Goal: Find contact information: Obtain details needed to contact an individual or organization

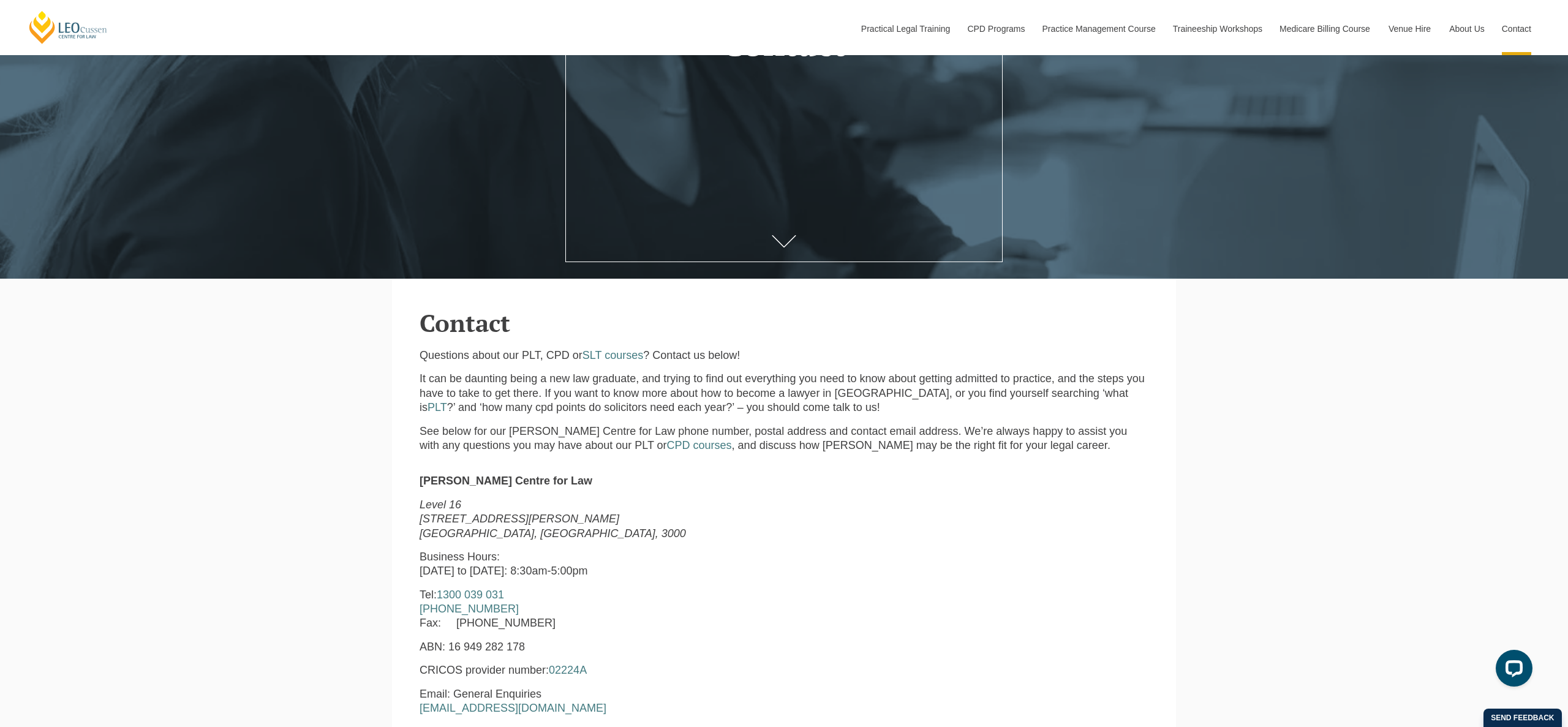
scroll to position [382, 0]
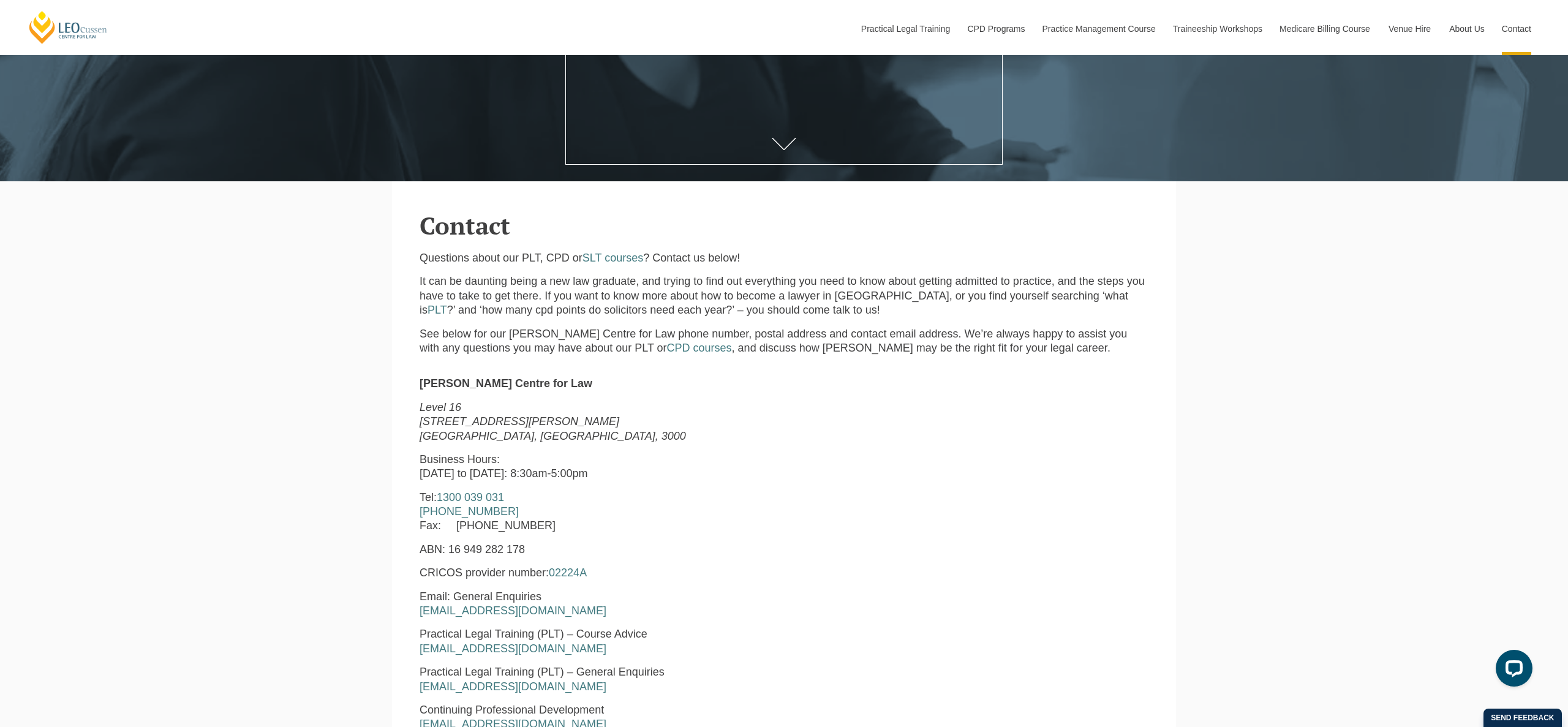
click at [747, 368] on div "Leo Cussen Centre for Law Level 16 15 William Street Melbourne, Victoria, 3000 …" at bounding box center [784, 624] width 729 height 519
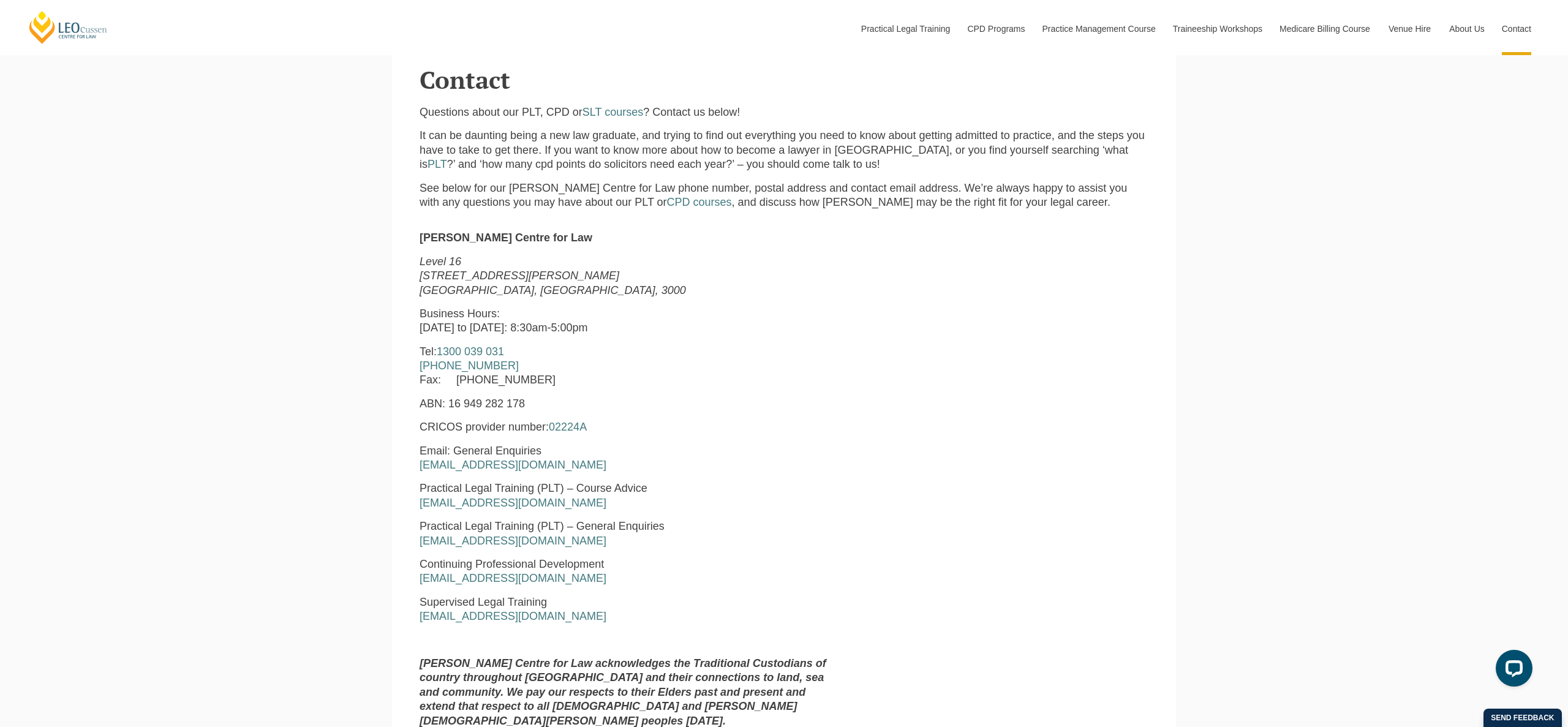
click at [747, 368] on p "Tel: 1300 039 031 +61 3 8667 5667 Fax: +61 3 8667 5600" at bounding box center [628, 366] width 418 height 43
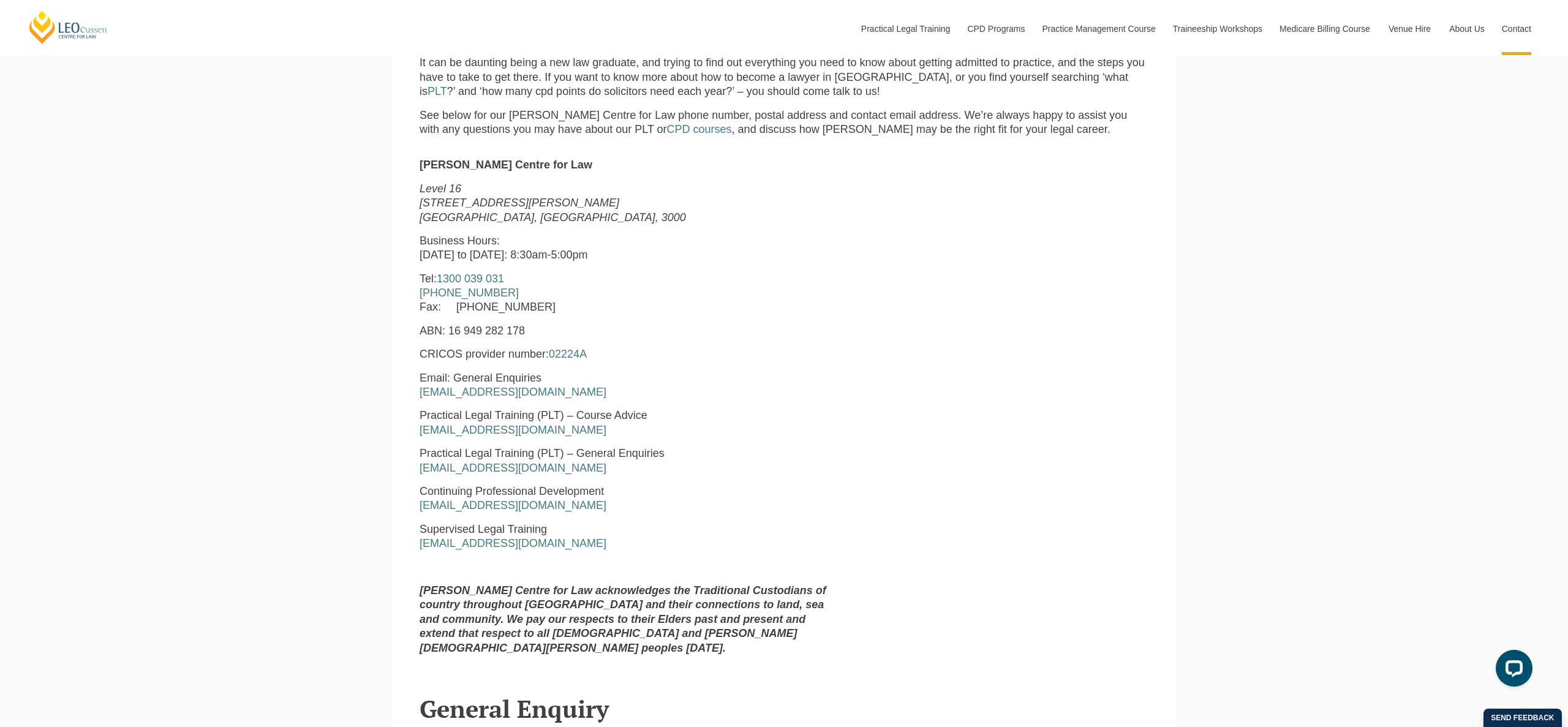
click at [747, 368] on div "Leo Cussen Centre for Law Level 16 15 William Street Melbourne, Victoria, 3000 …" at bounding box center [628, 412] width 436 height 507
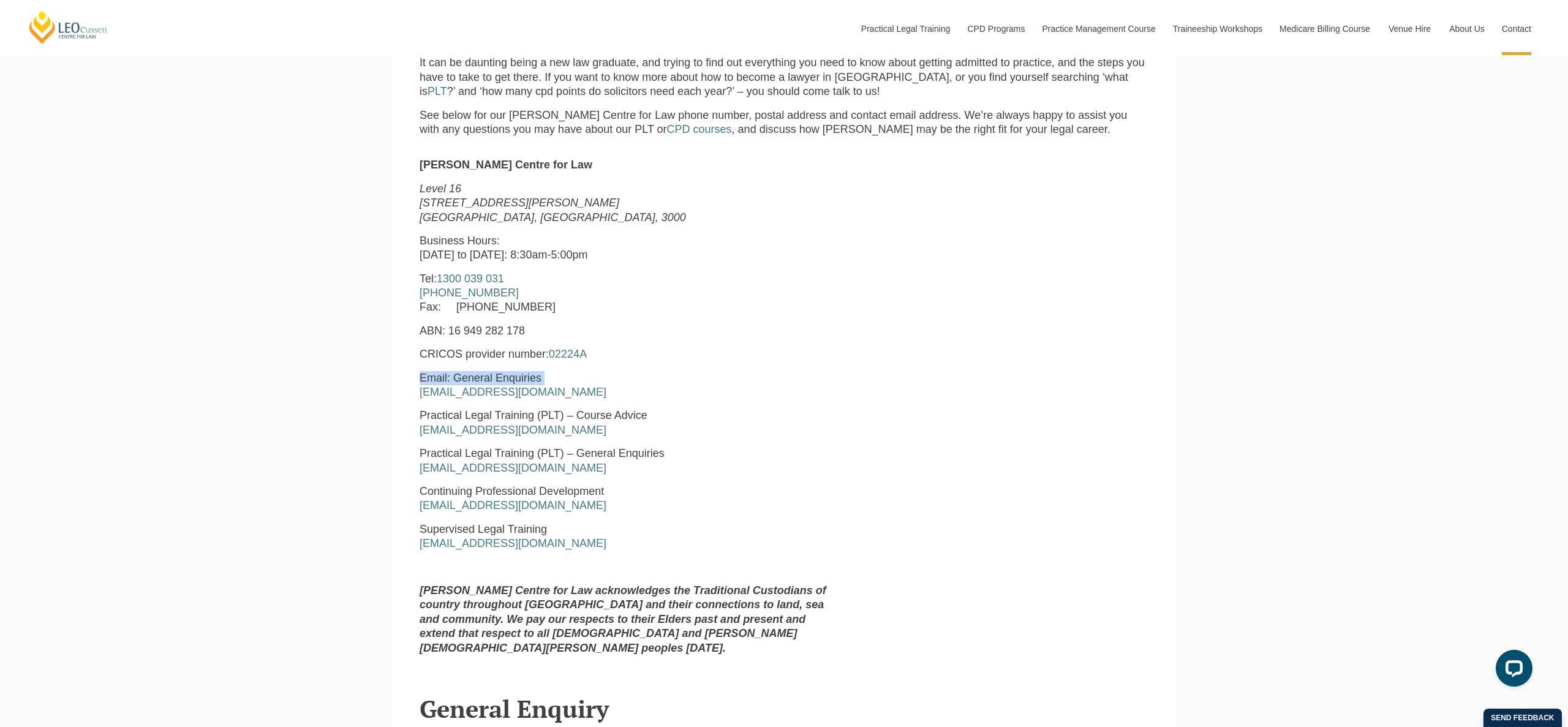
scroll to position [768, 0]
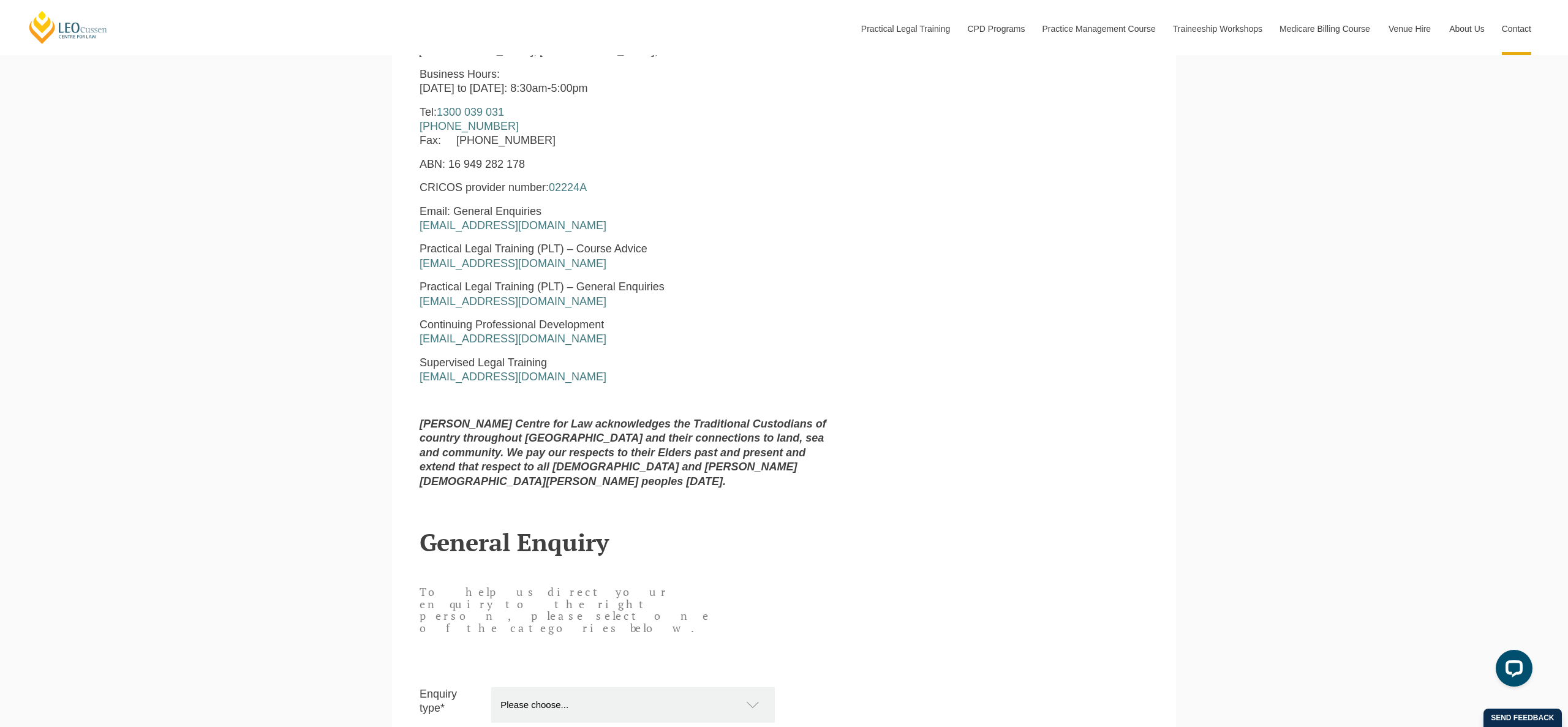
click at [710, 465] on strong "[PERSON_NAME] Centre for Law acknowledges the Traditional Custodians of country…" at bounding box center [623, 452] width 407 height 70
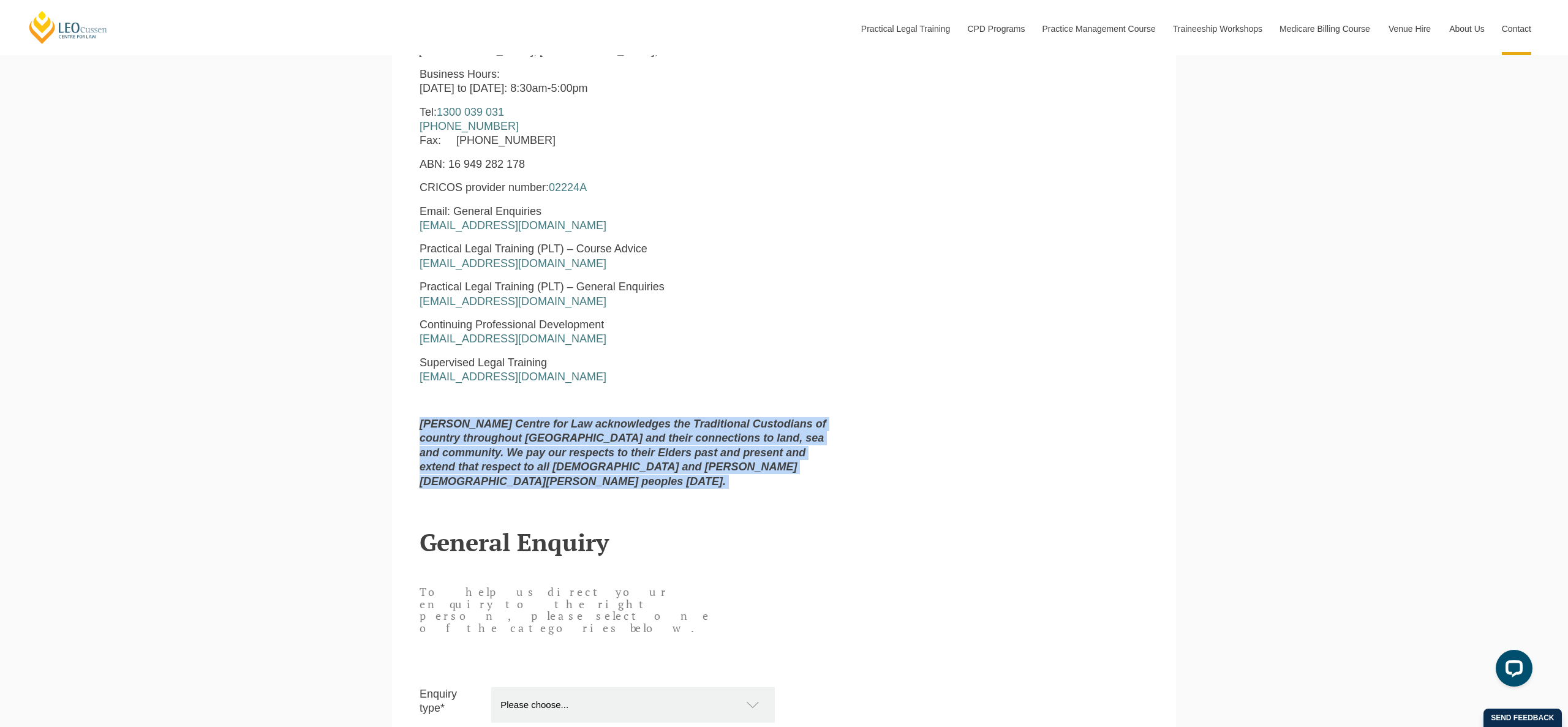
click at [710, 465] on strong "[PERSON_NAME] Centre for Law acknowledges the Traditional Custodians of country…" at bounding box center [623, 452] width 407 height 70
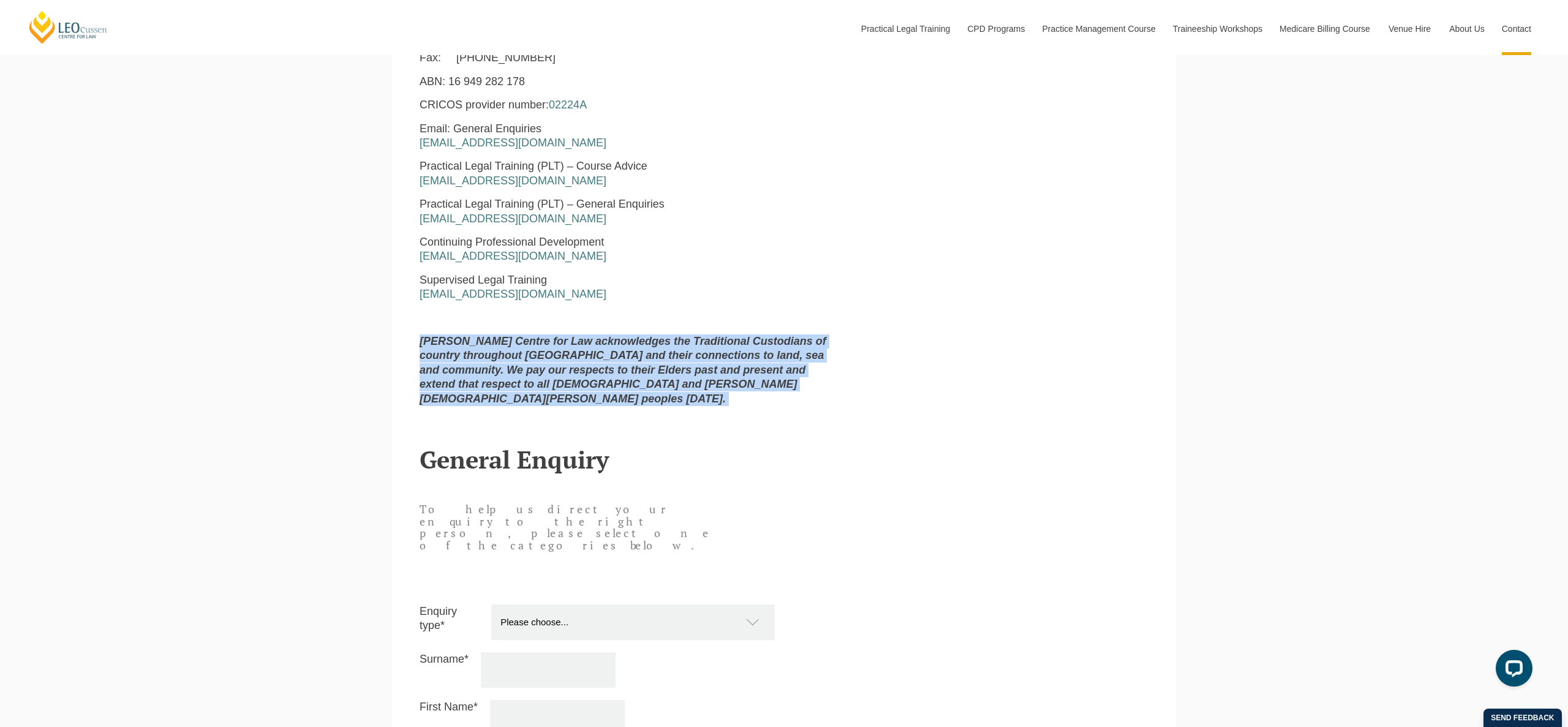
scroll to position [857, 0]
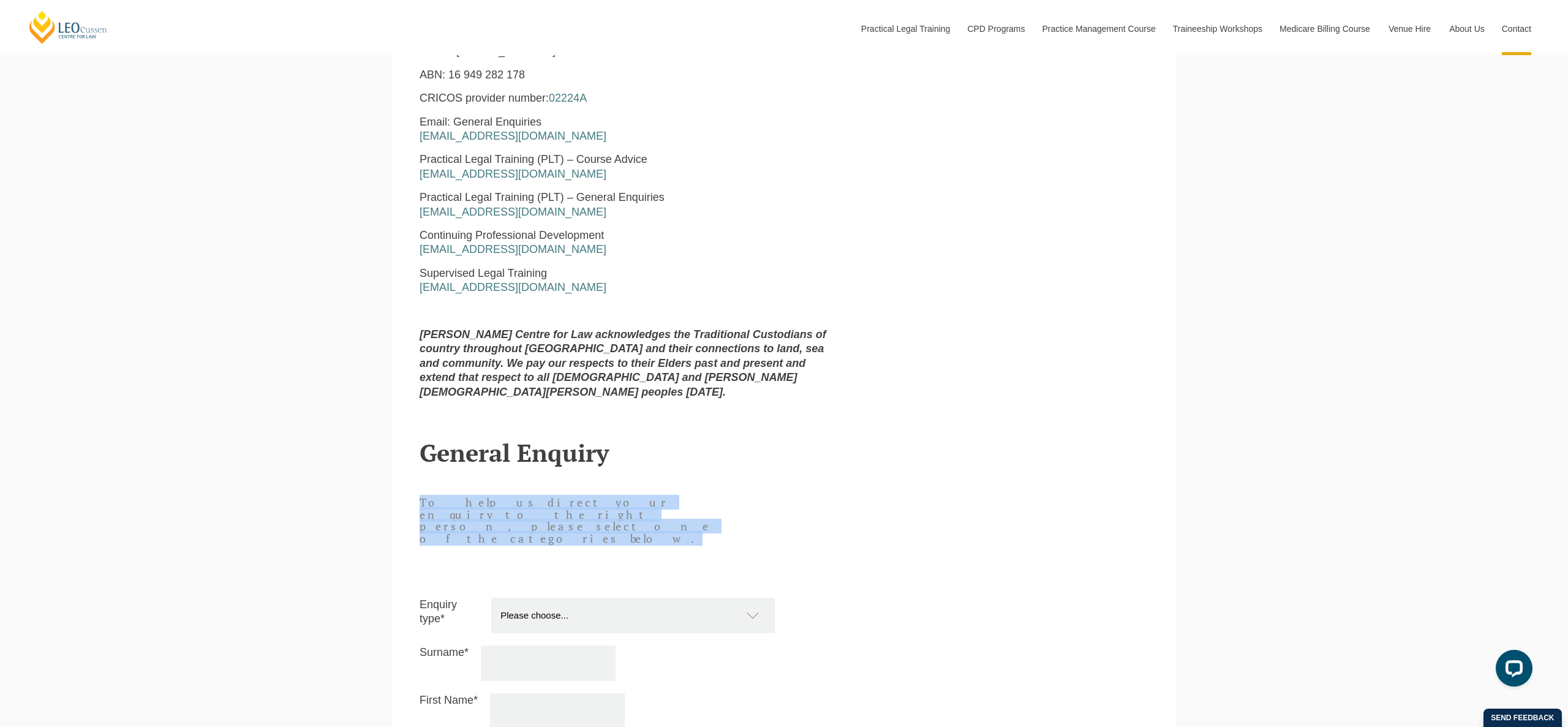
click at [710, 465] on header "General Enquiry To help us direct your enquiry to the right person, please sele…" at bounding box center [784, 488] width 729 height 159
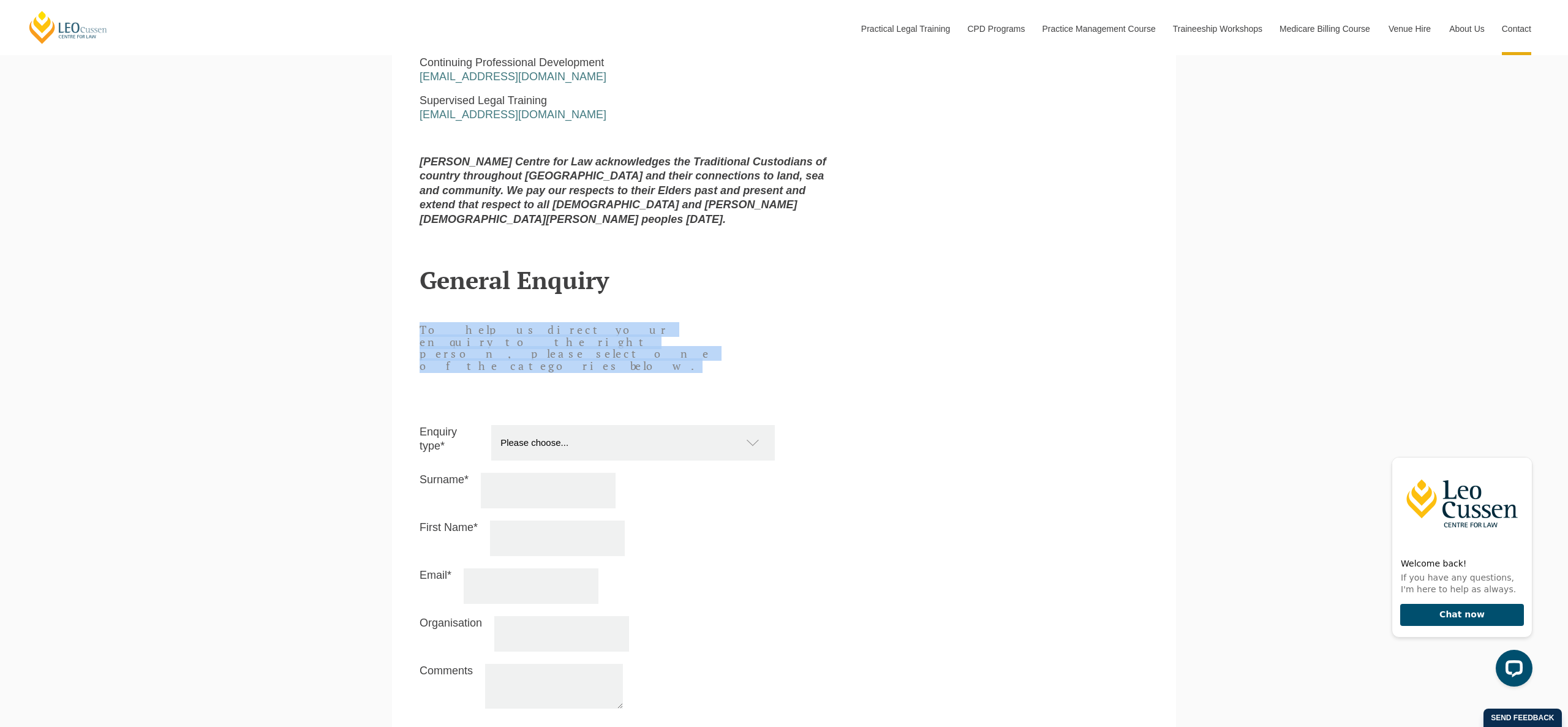
scroll to position [1031, 0]
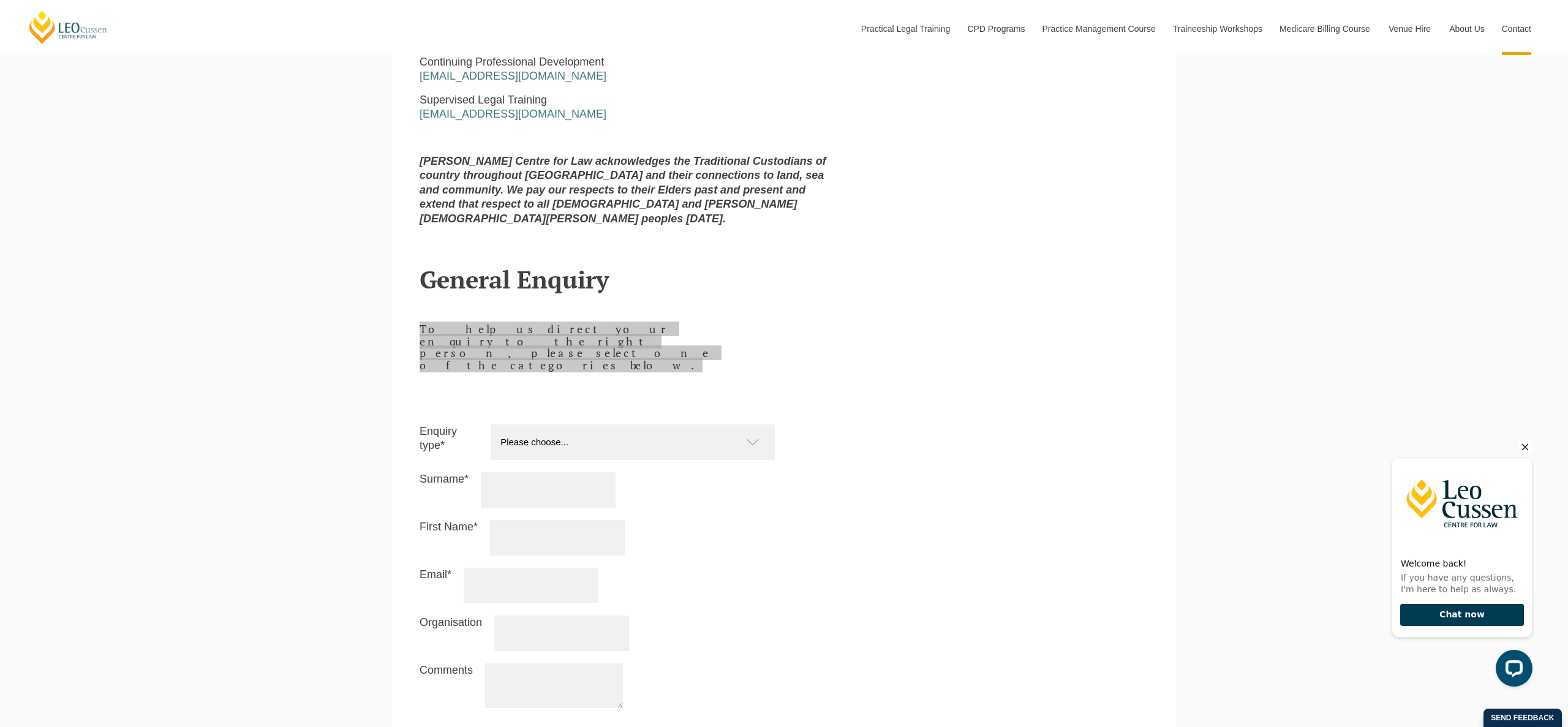
click at [1482, 619] on button "Chat now" at bounding box center [1462, 615] width 124 height 22
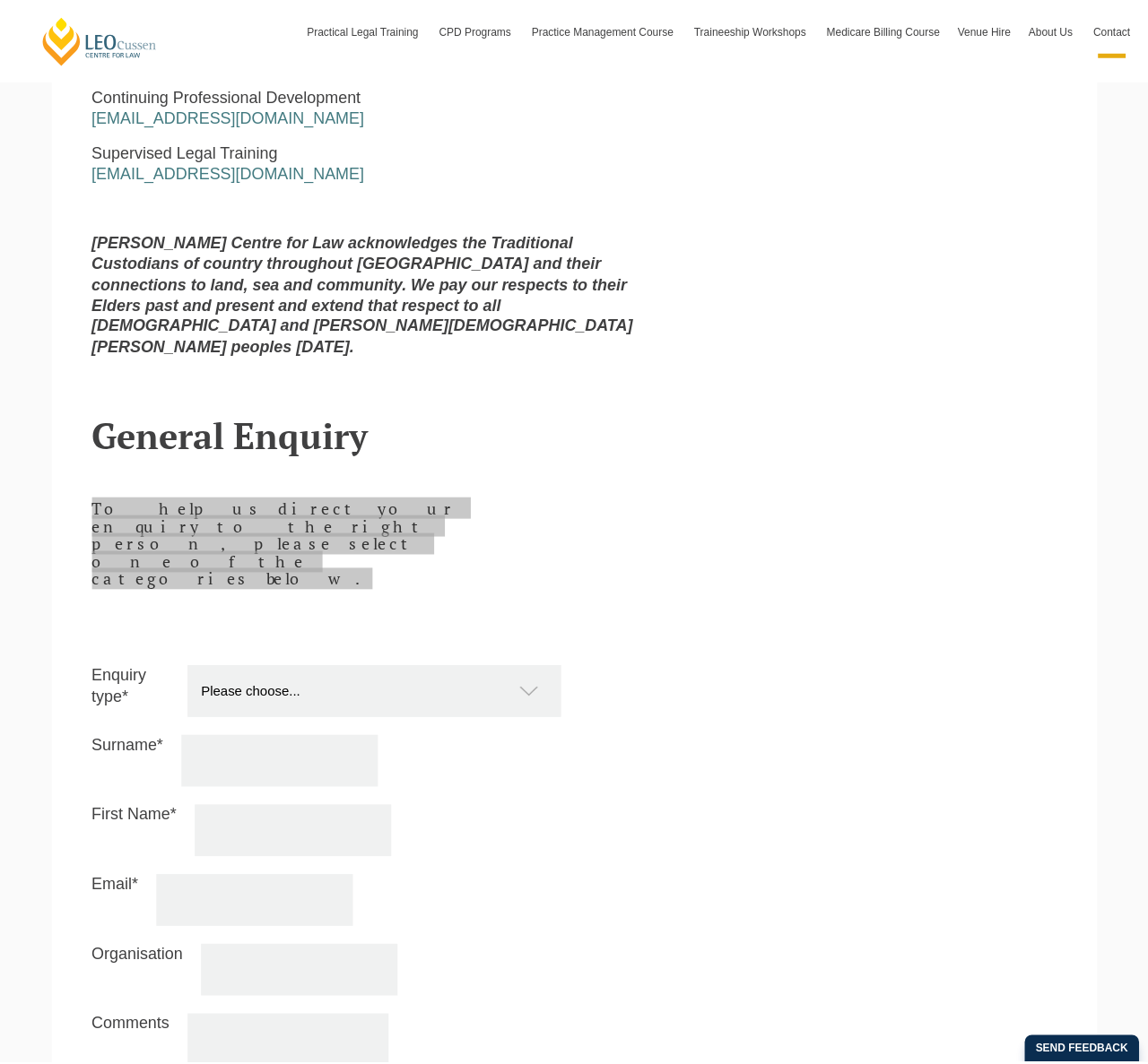
scroll to position [1179, 0]
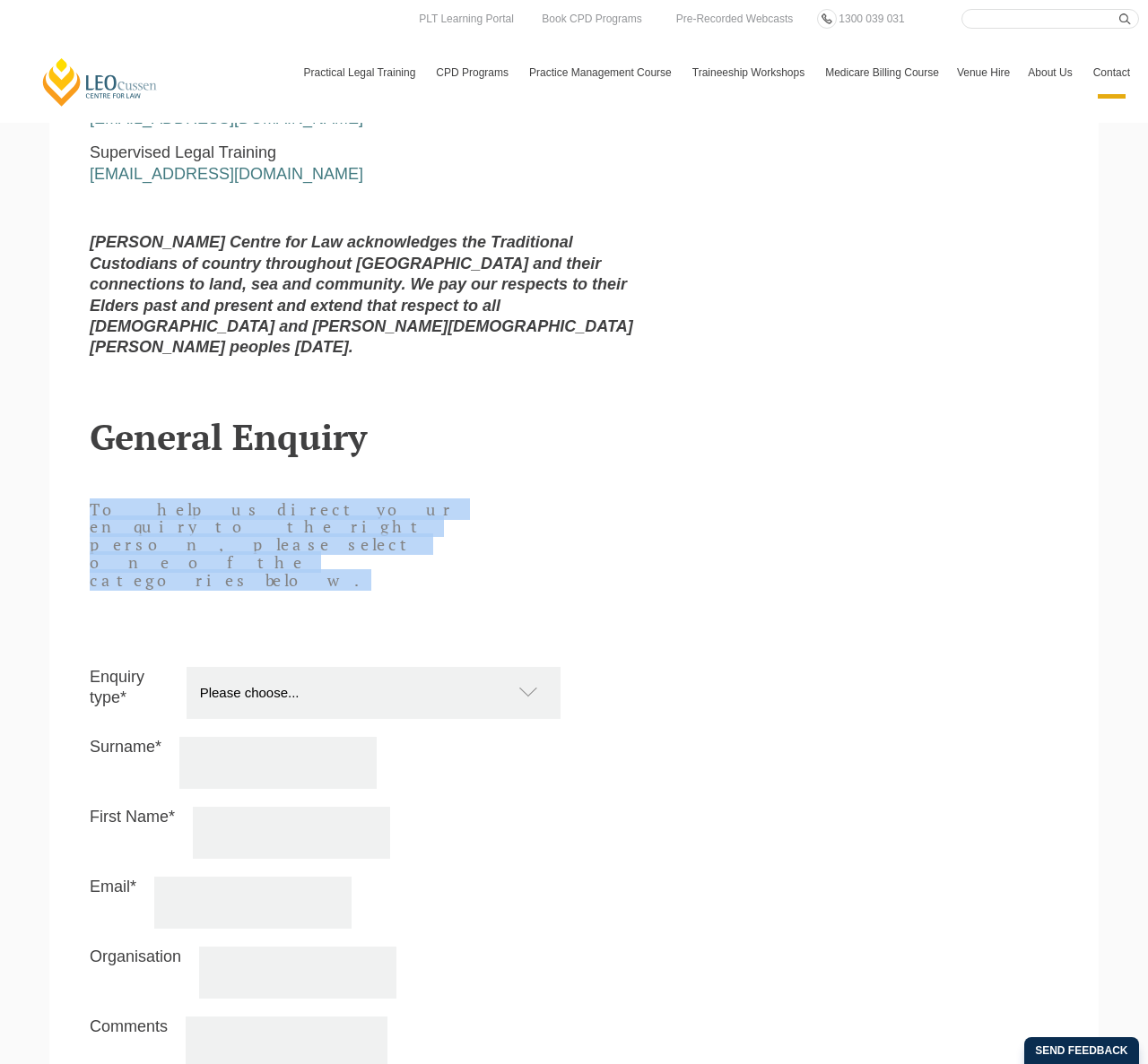
click at [546, 267] on strong "[PERSON_NAME] Centre for Law acknowledges the Traditional Custodians of country…" at bounding box center [361, 294] width 544 height 123
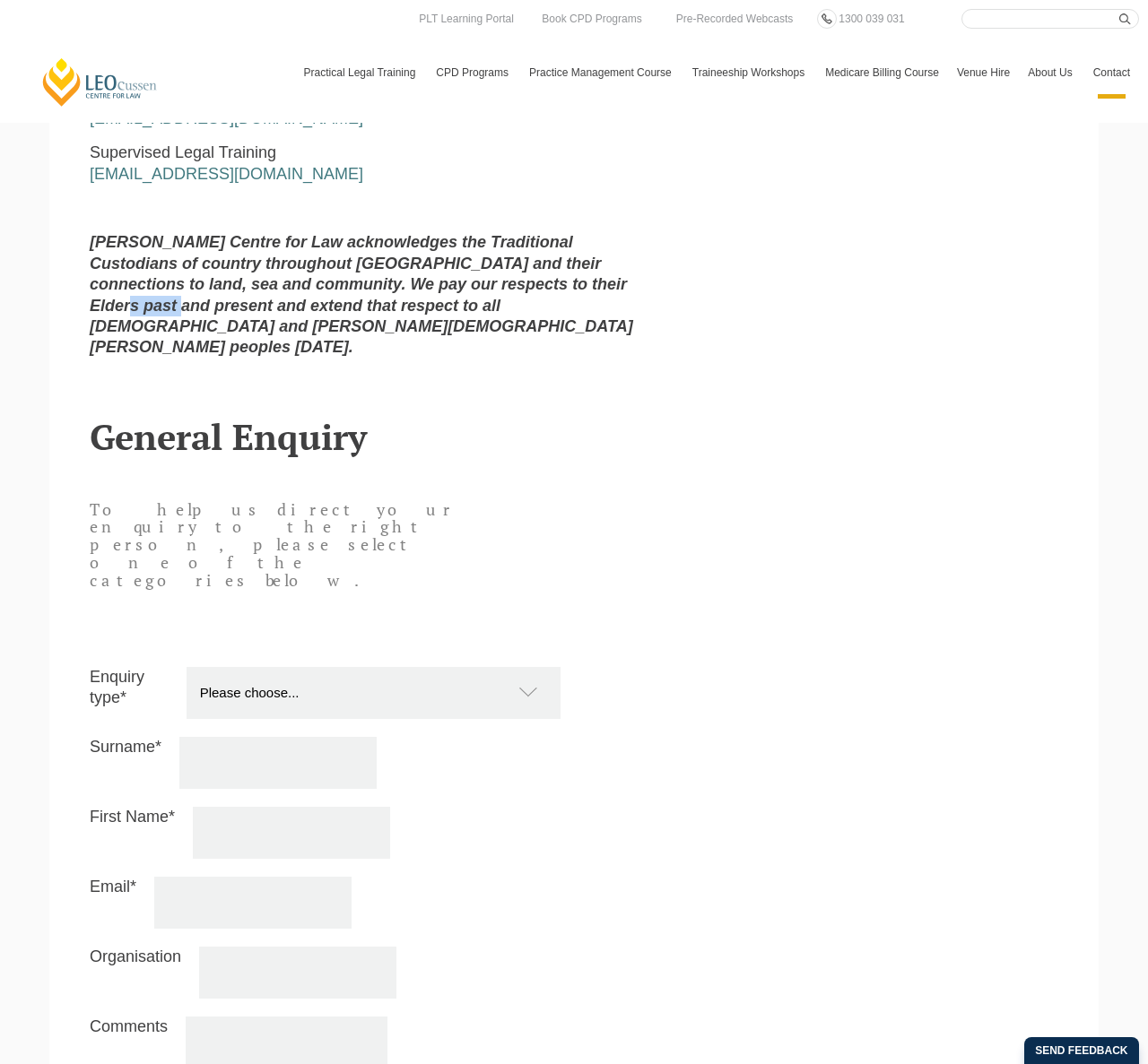
click at [546, 267] on strong "[PERSON_NAME] Centre for Law acknowledges the Traditional Custodians of country…" at bounding box center [361, 294] width 544 height 123
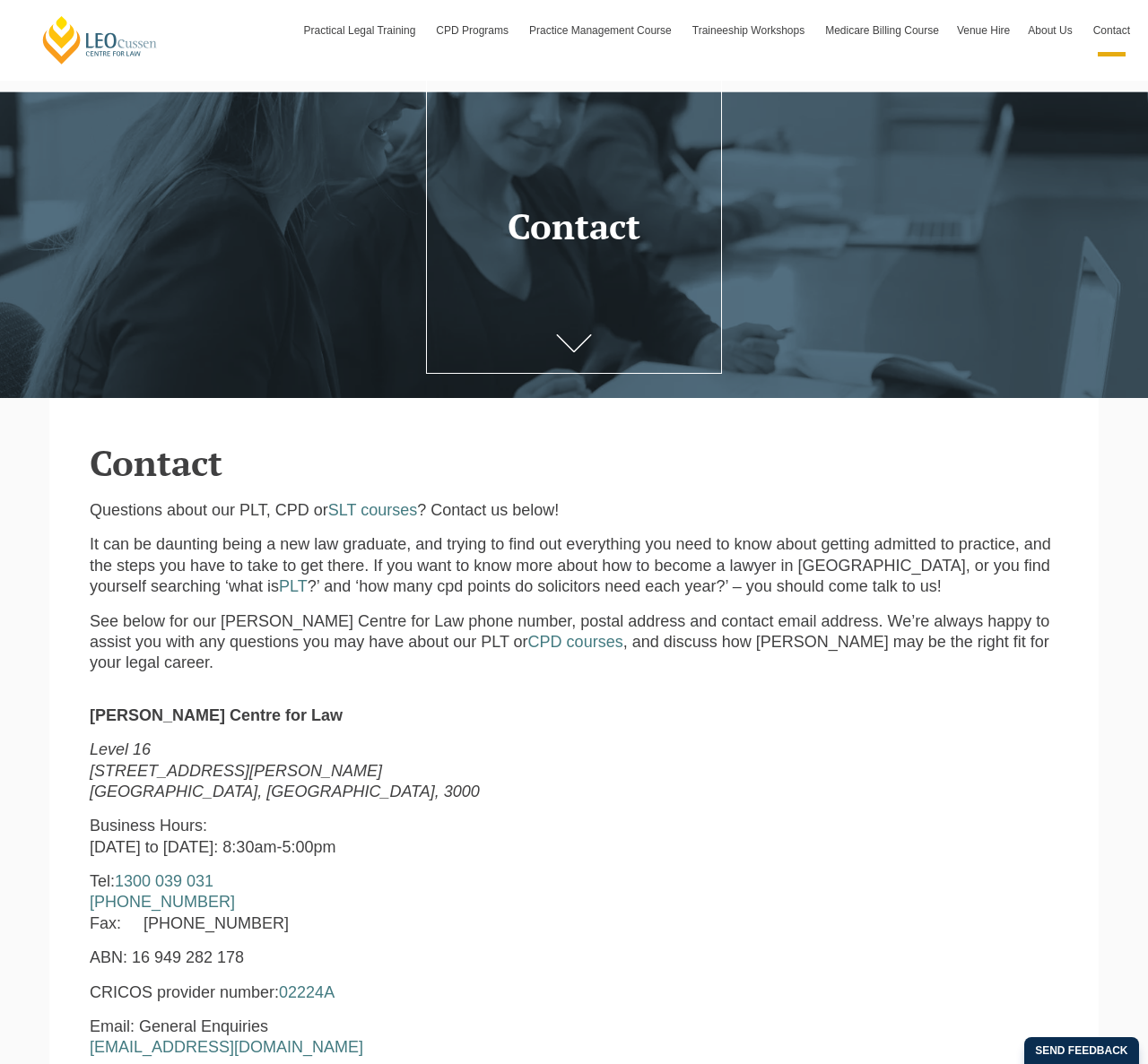
scroll to position [157, 0]
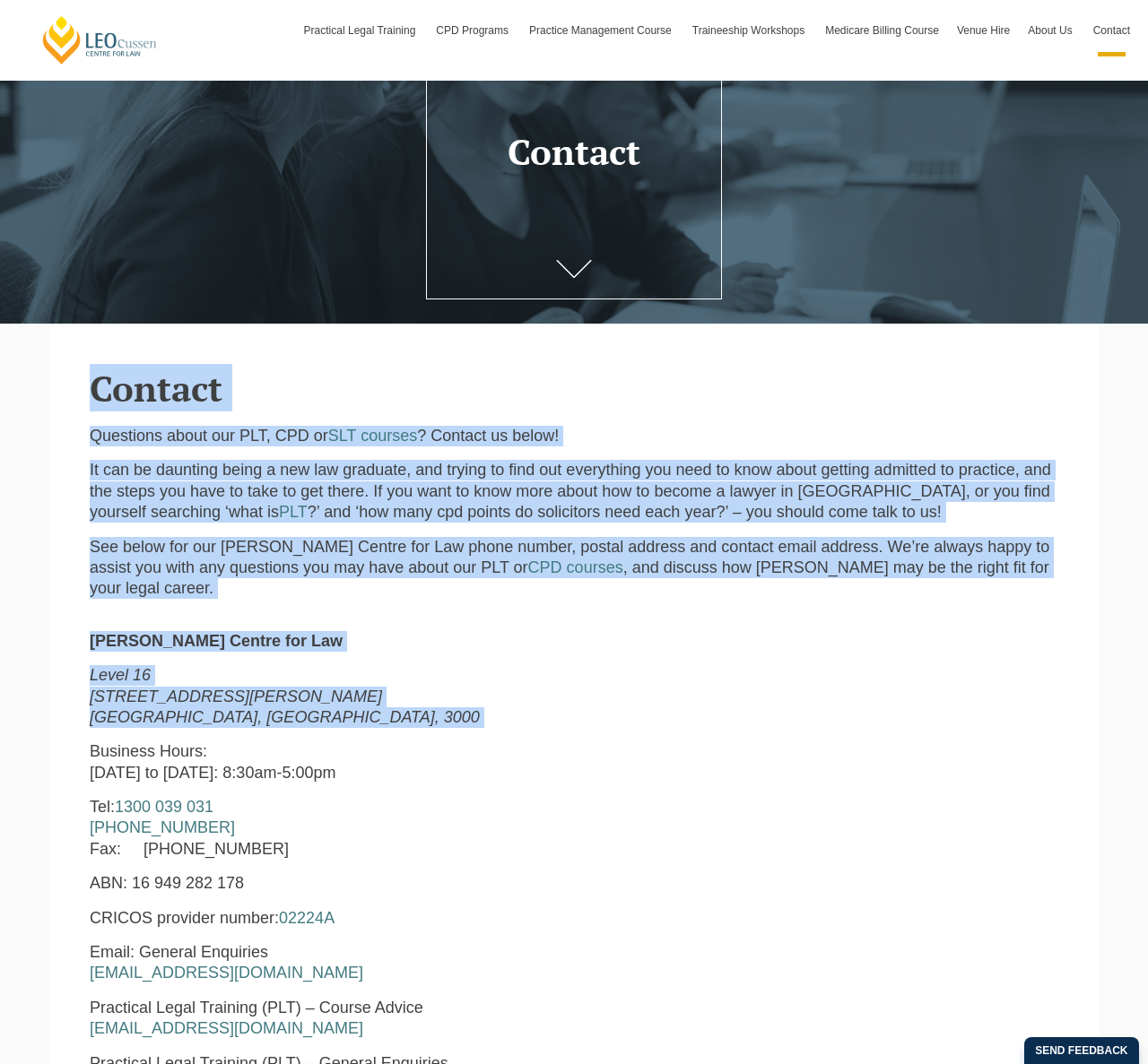
drag, startPoint x: 543, startPoint y: 318, endPoint x: 539, endPoint y: 712, distance: 394.0
click at [539, 712] on div "Leo Cussen Centre for Law Level 16 15 William Street Melbourne, Victoria, 3000 …" at bounding box center [366, 1012] width 580 height 762
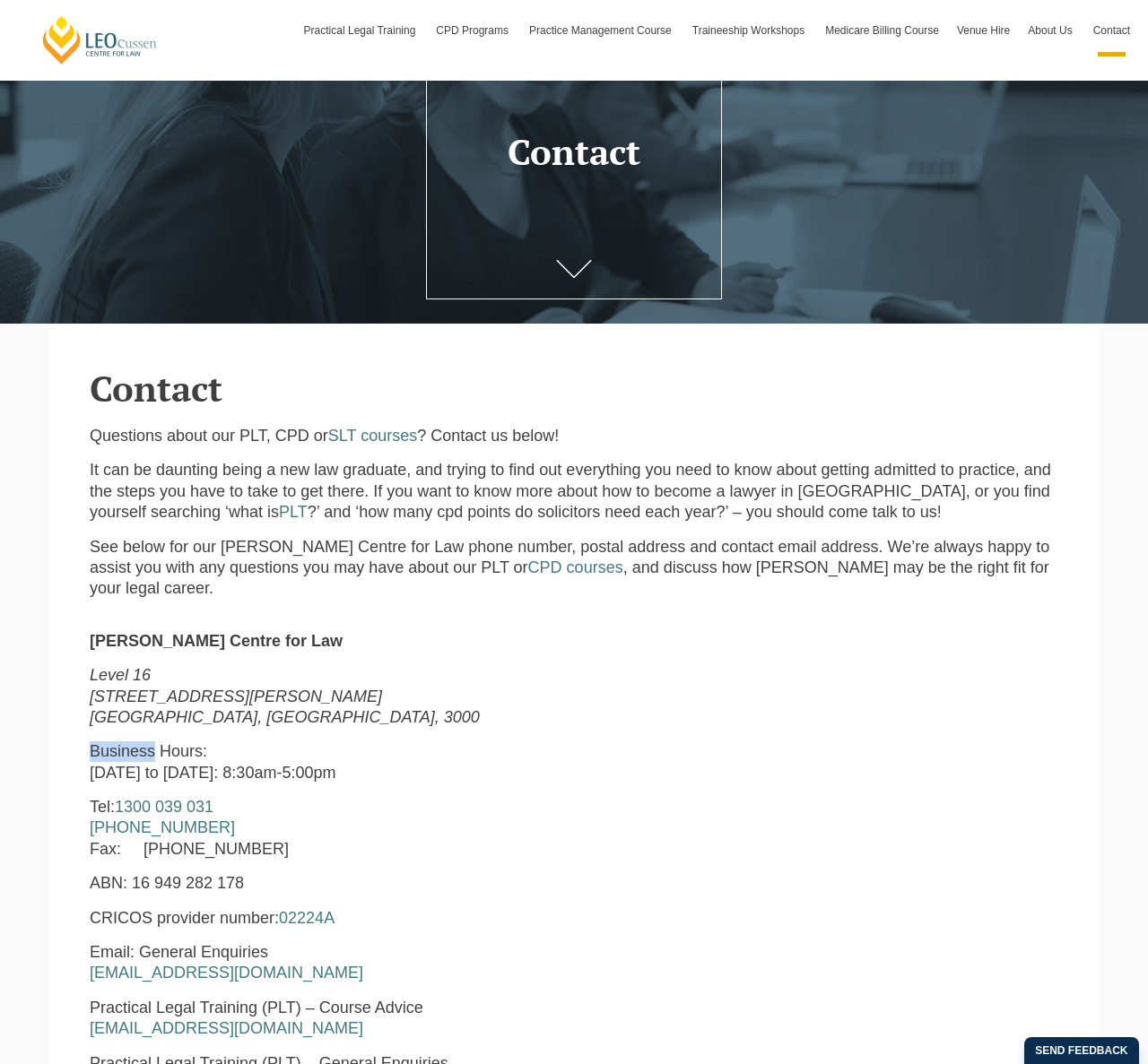
click at [539, 712] on div "Leo Cussen Centre for Law Level 16 15 William Street Melbourne, Victoria, 3000 …" at bounding box center [366, 1012] width 580 height 762
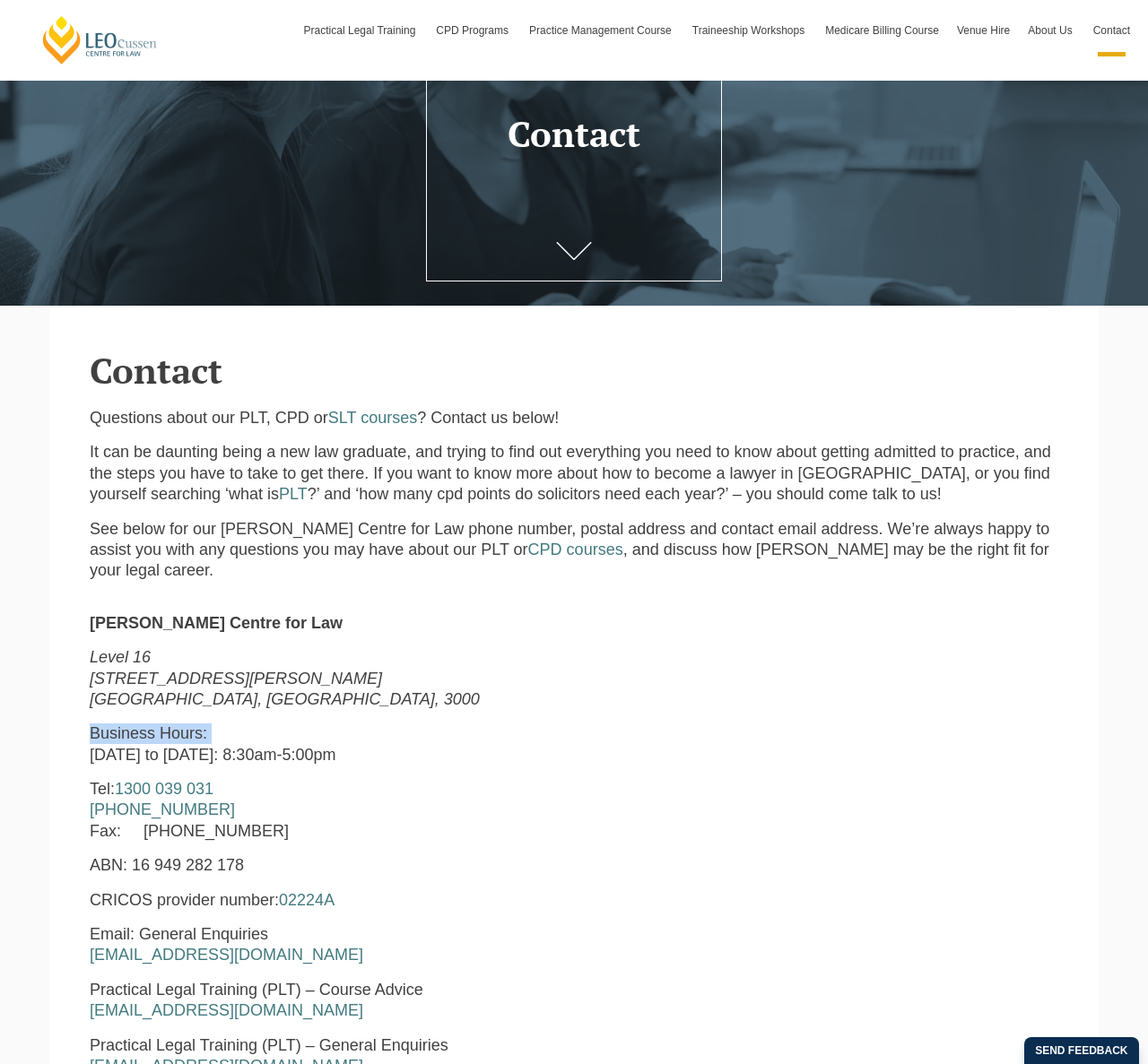
scroll to position [192, 0]
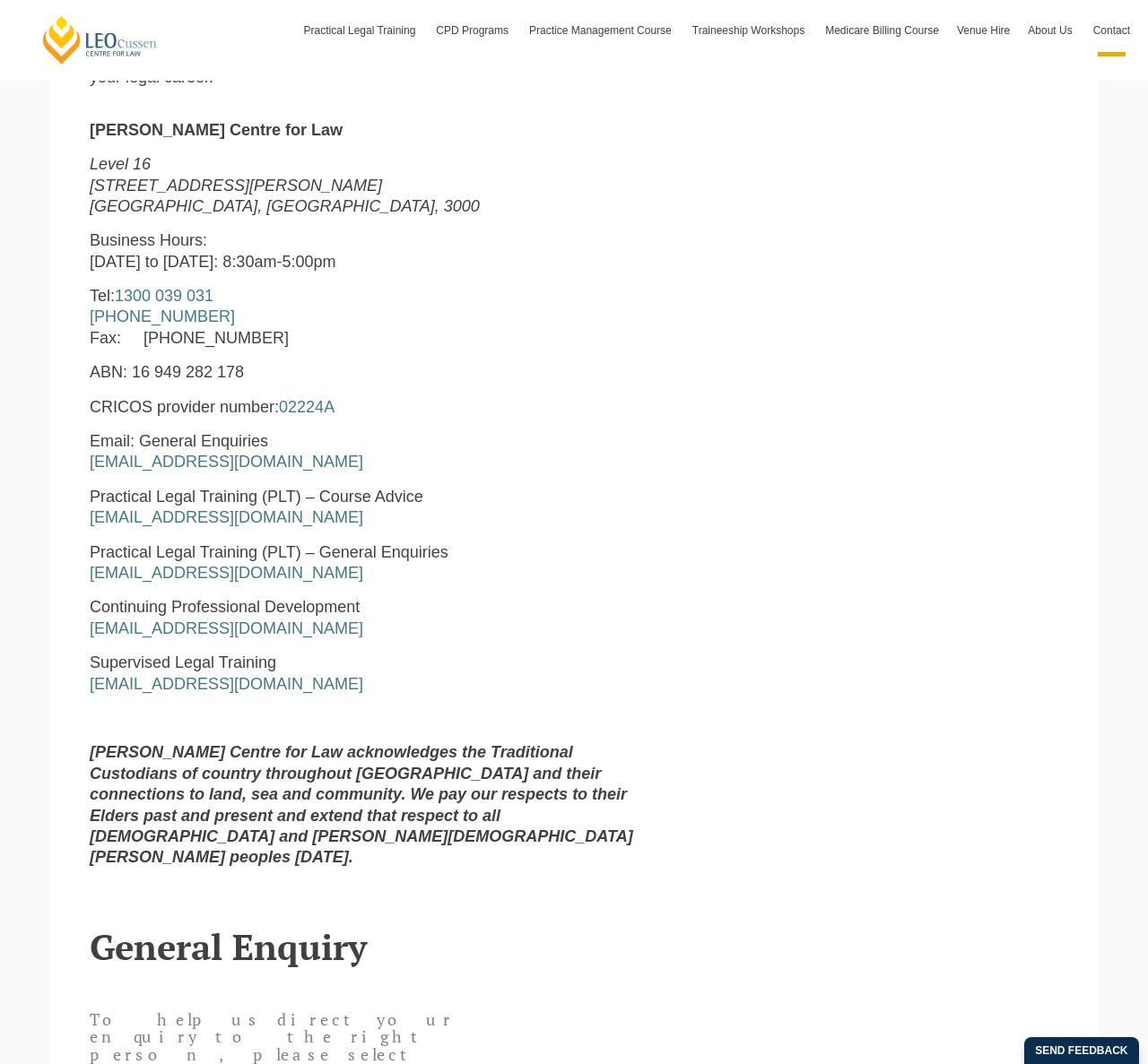
click at [468, 759] on strong "[PERSON_NAME] Centre for Law acknowledges the Traditional Custodians of country…" at bounding box center [361, 804] width 544 height 123
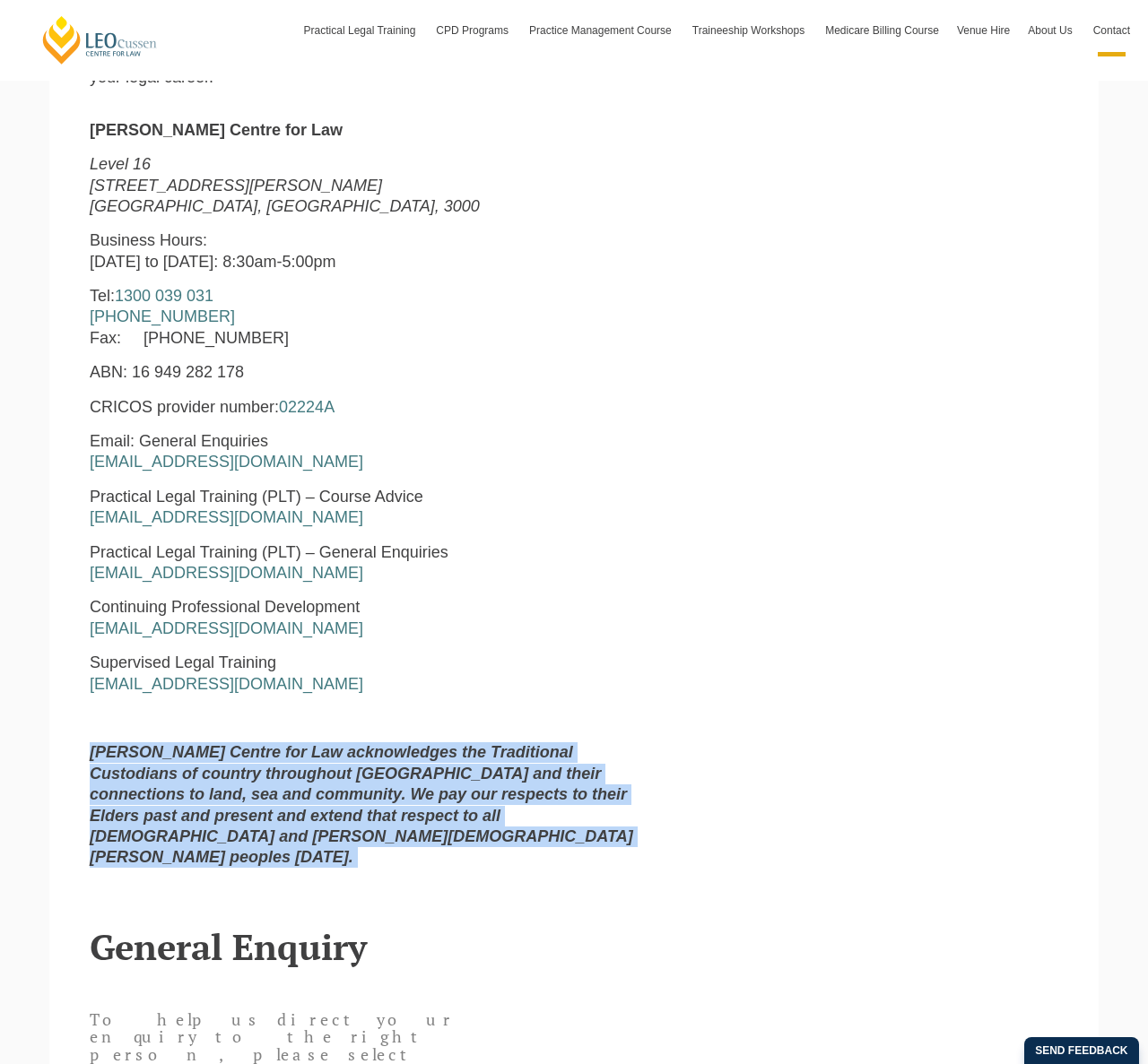
click at [468, 759] on strong "[PERSON_NAME] Centre for Law acknowledges the Traditional Custodians of country…" at bounding box center [361, 804] width 544 height 123
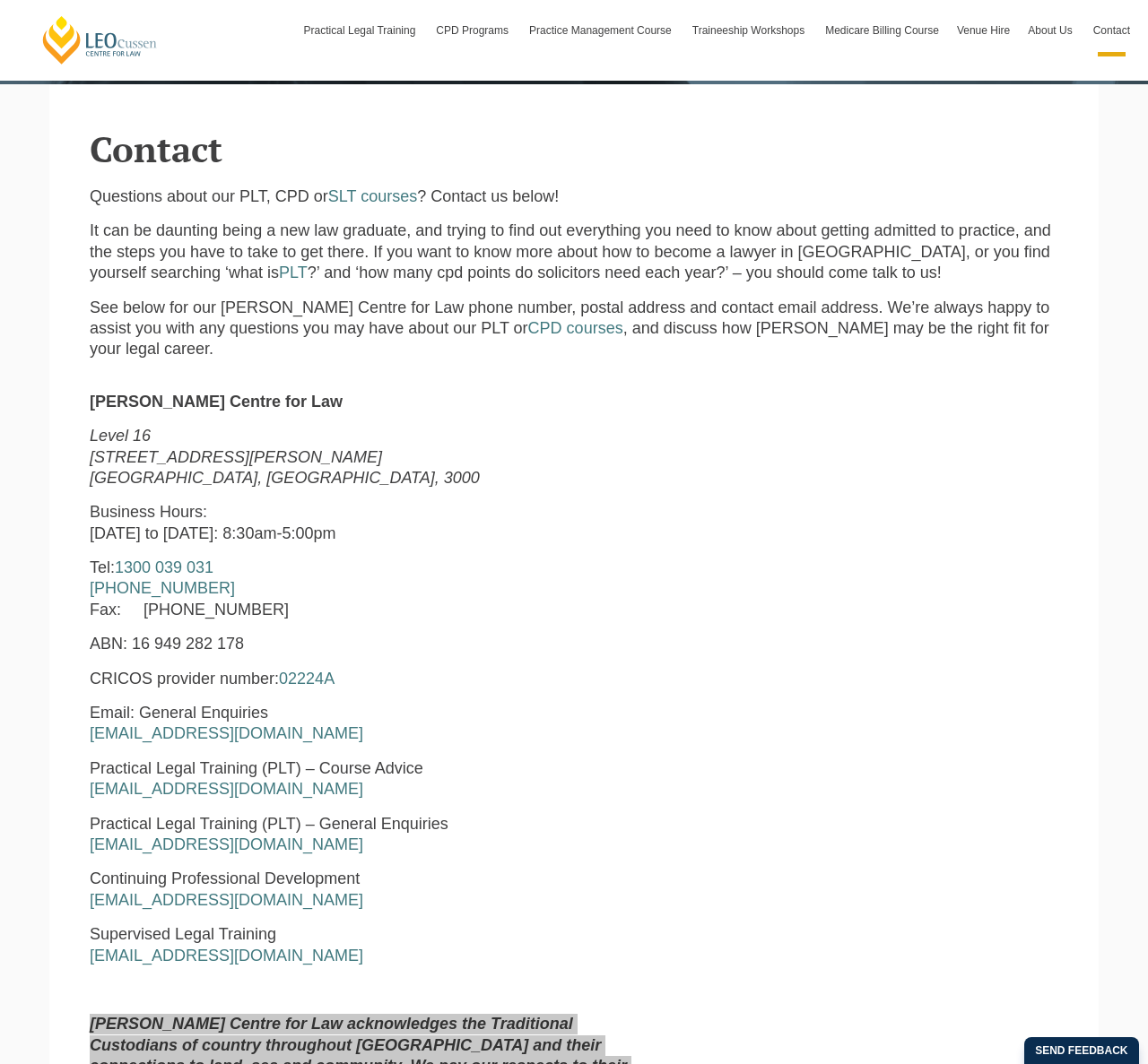
scroll to position [414, 0]
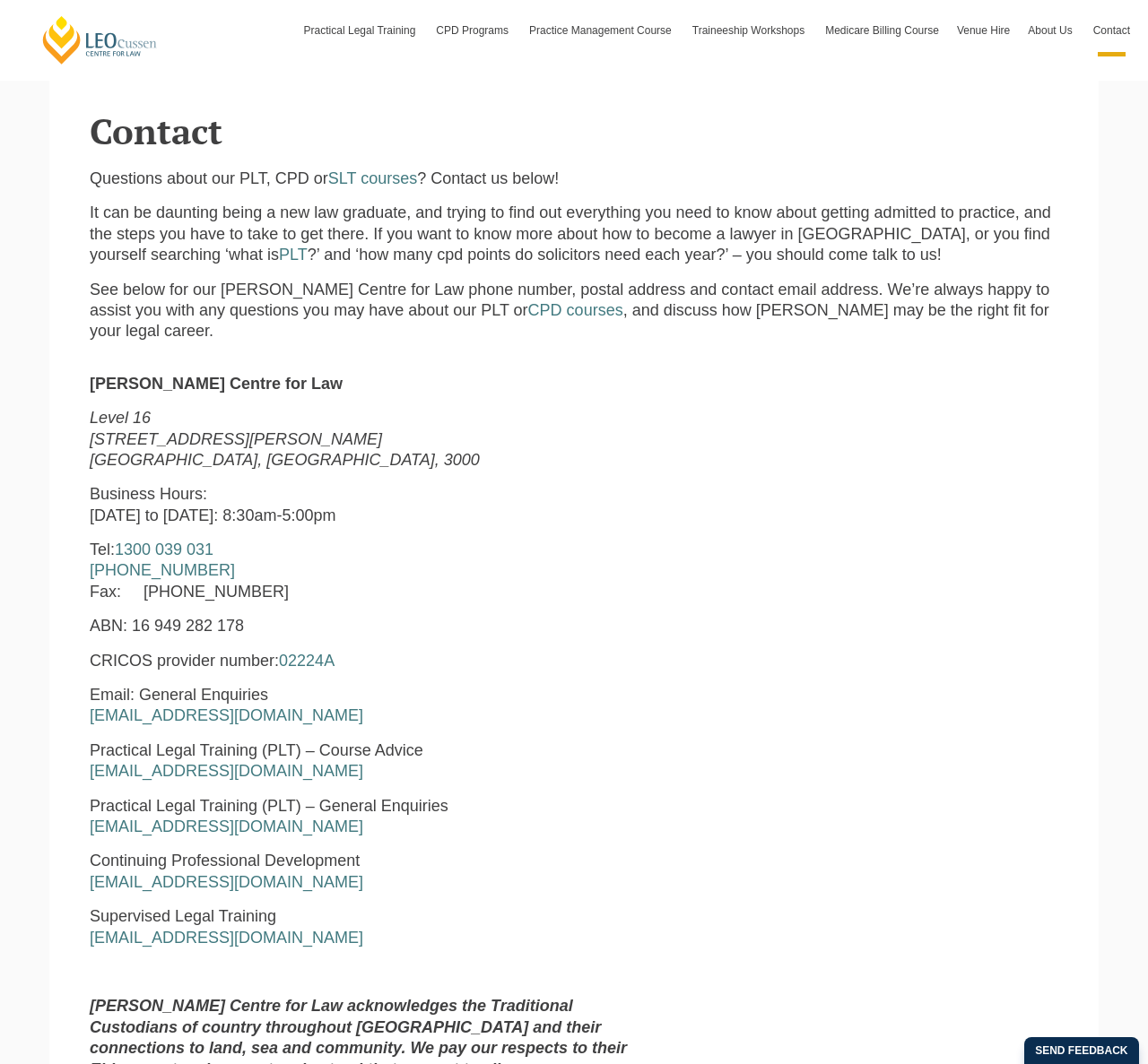
click at [562, 797] on p "Practical Legal Training (PLT) – General Enquiries pltadmin@leocussen.edu.au" at bounding box center [366, 818] width 554 height 42
click at [572, 754] on p "Practical Legal Training (PLT) – Course Advice courseadvice@leocussen.edu.au" at bounding box center [366, 762] width 554 height 42
drag, startPoint x: 572, startPoint y: 754, endPoint x: 616, endPoint y: 743, distance: 45.4
click at [573, 754] on p "Practical Legal Training (PLT) – Course Advice courseadvice@leocussen.edu.au" at bounding box center [366, 762] width 554 height 42
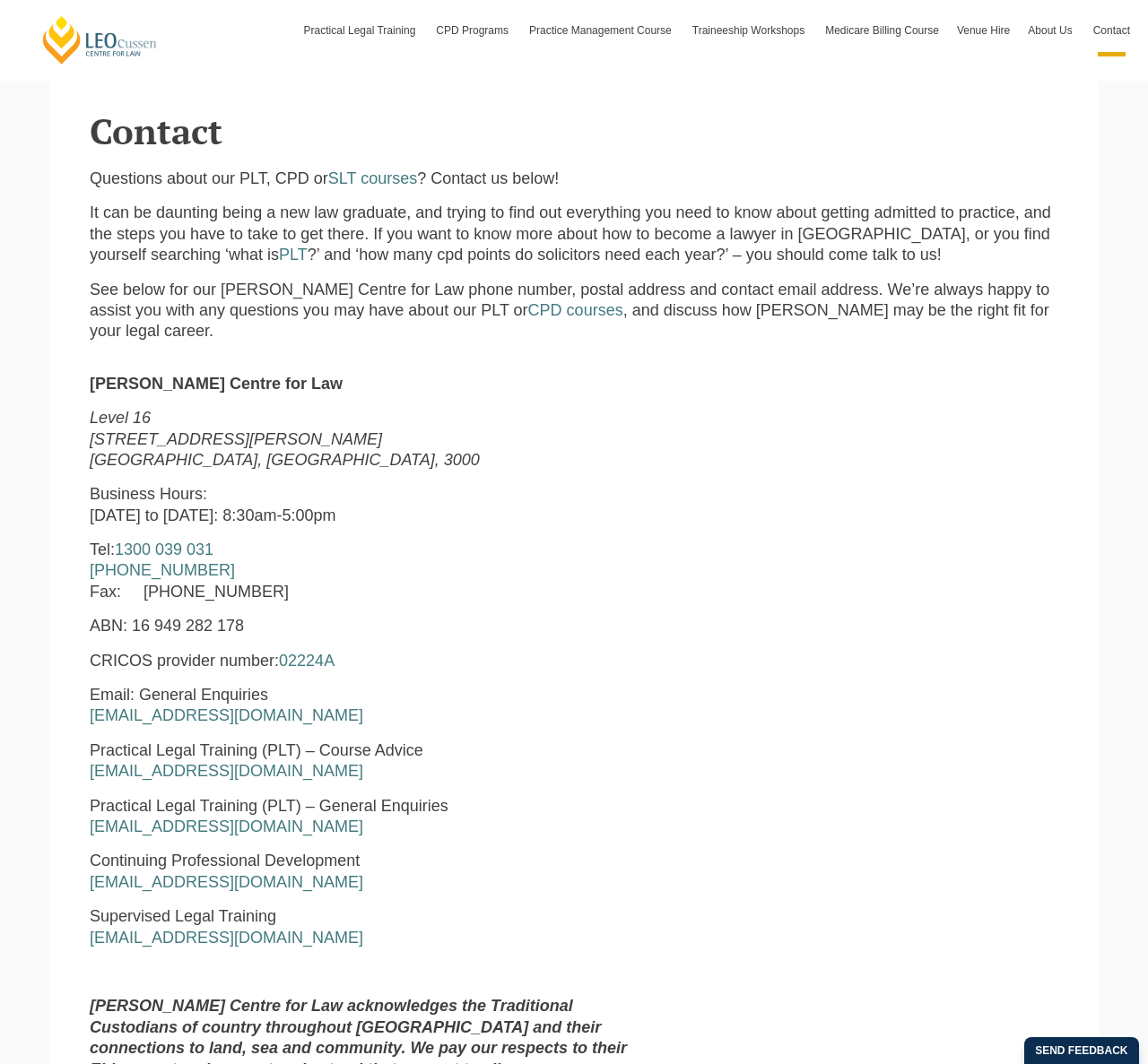
click at [630, 741] on p "Practical Legal Training (PLT) – Course Advice courseadvice@leocussen.edu.au" at bounding box center [366, 762] width 554 height 42
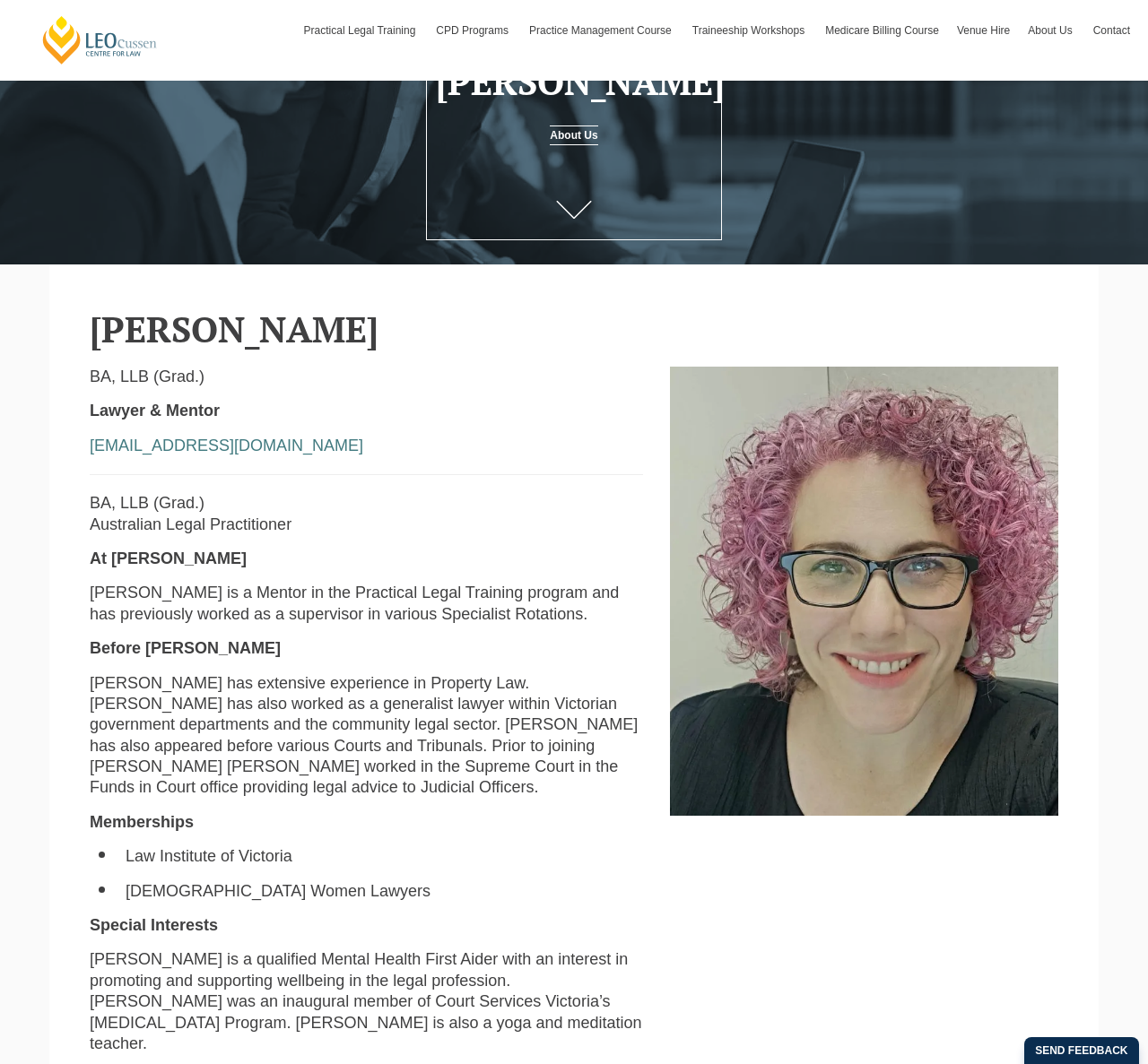
scroll to position [230, 0]
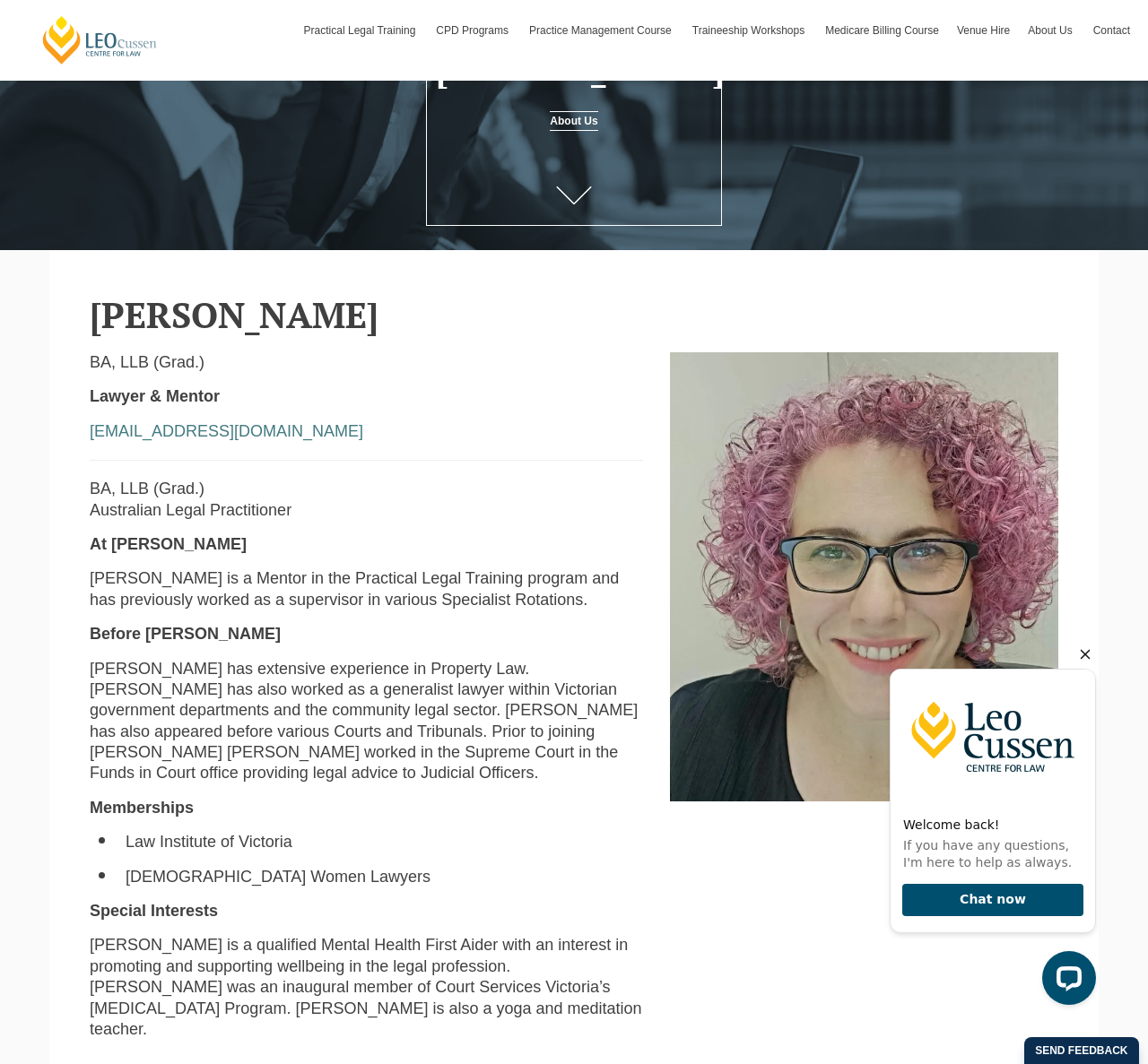
drag, startPoint x: 1088, startPoint y: 656, endPoint x: 894, endPoint y: 654, distance: 194.0
click at [1089, 656] on icon "Hide greeting" at bounding box center [1085, 655] width 22 height 22
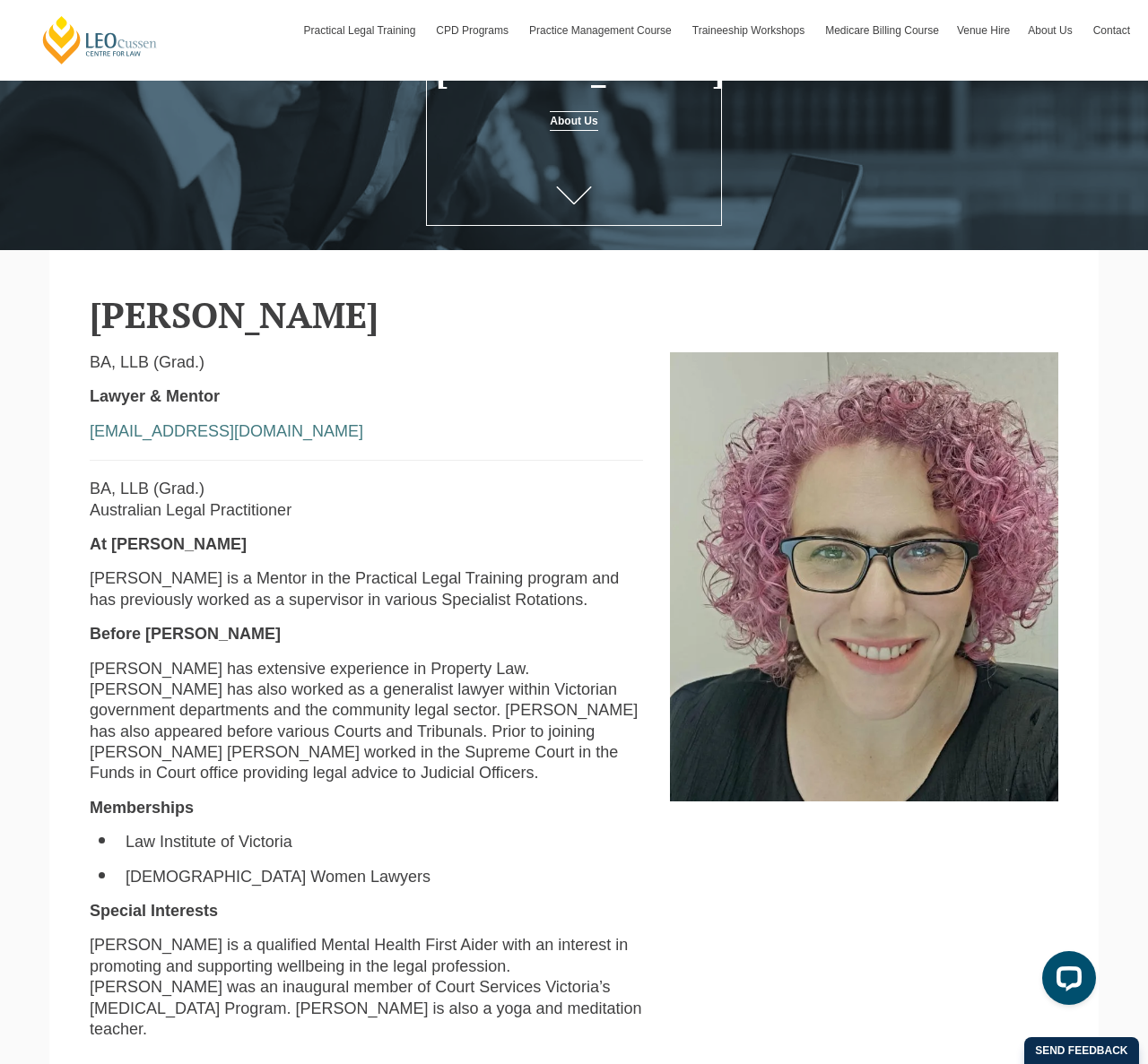
scroll to position [298, 0]
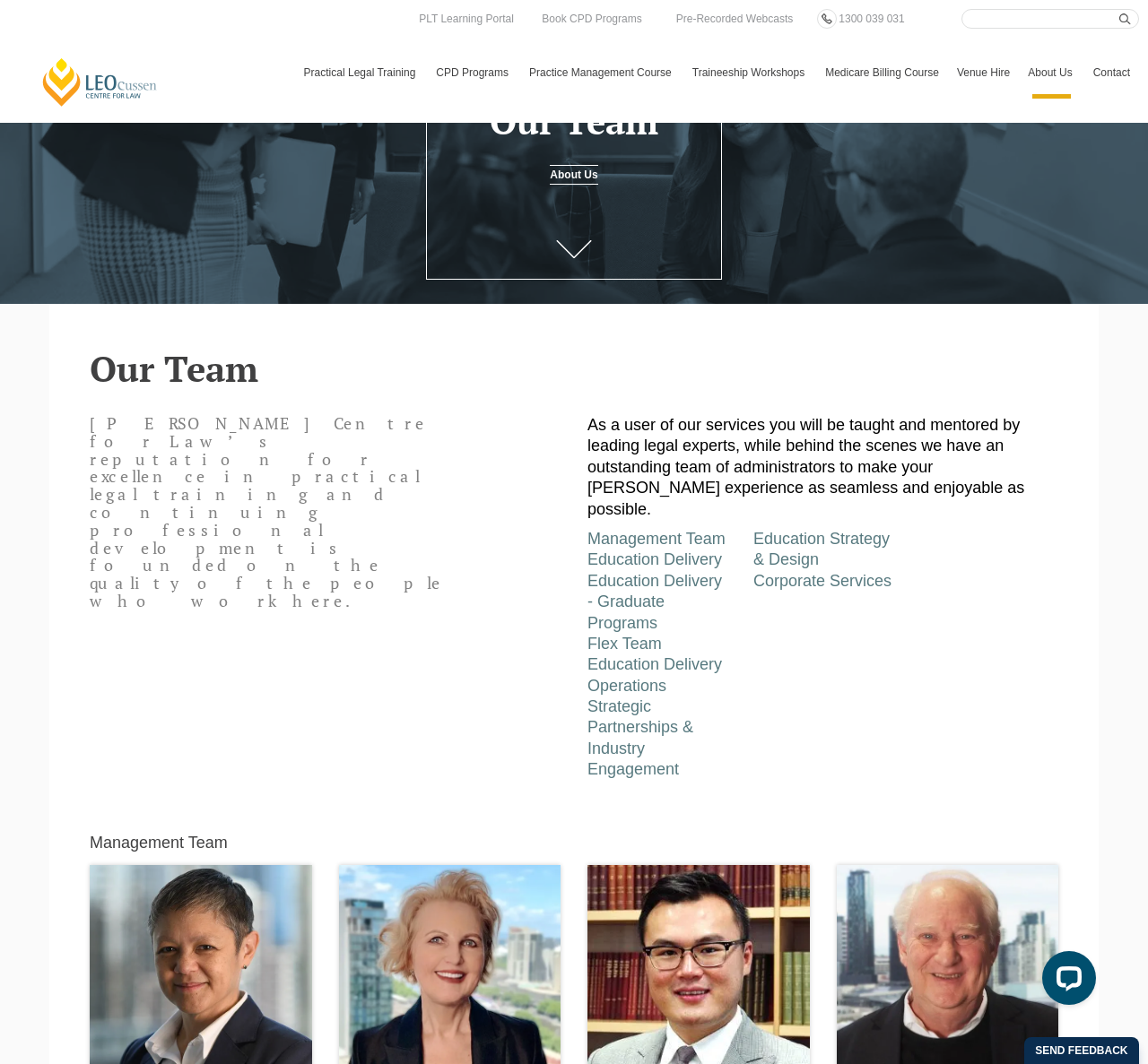
scroll to position [323, 0]
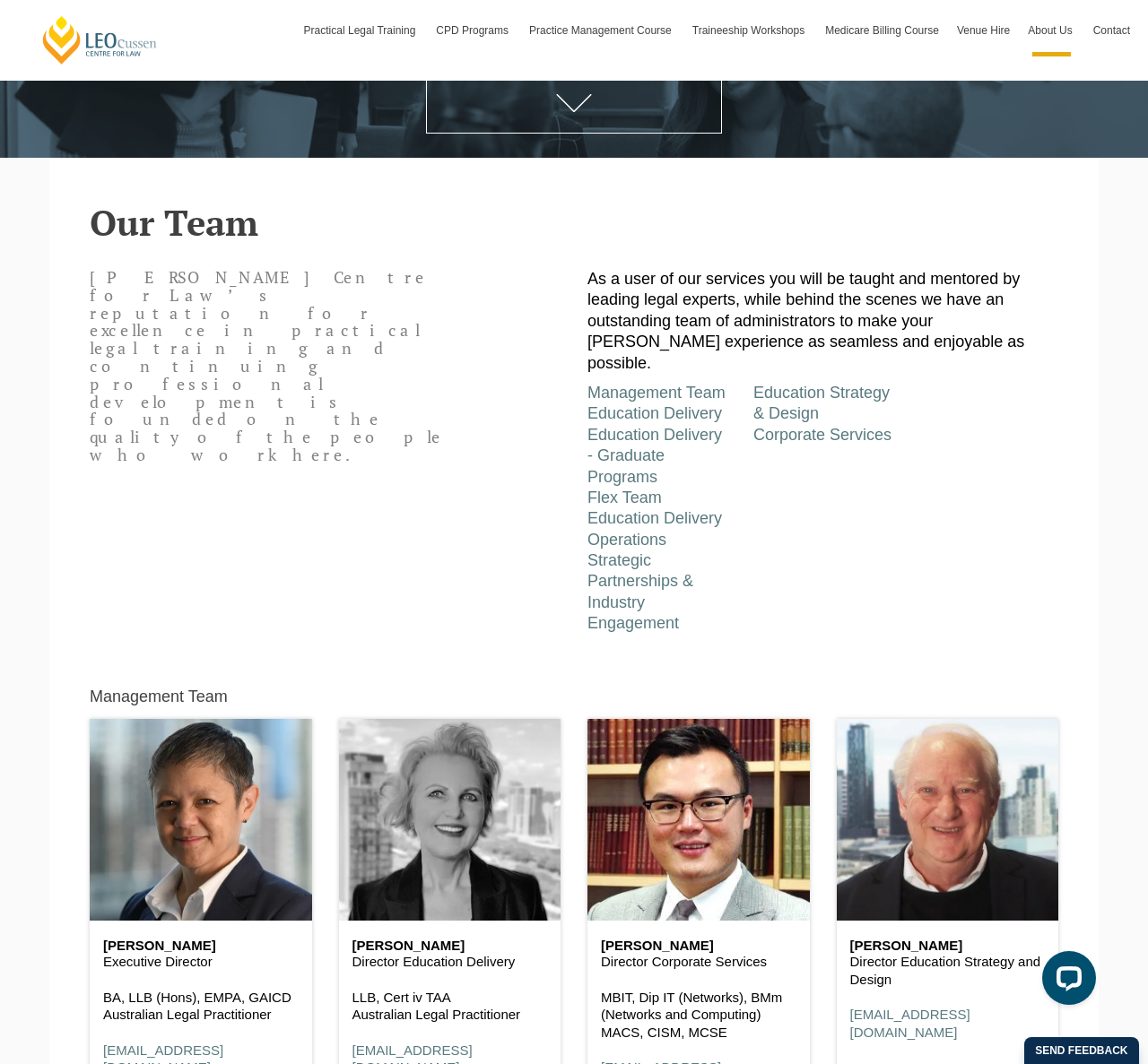
click at [454, 798] on header at bounding box center [450, 820] width 222 height 201
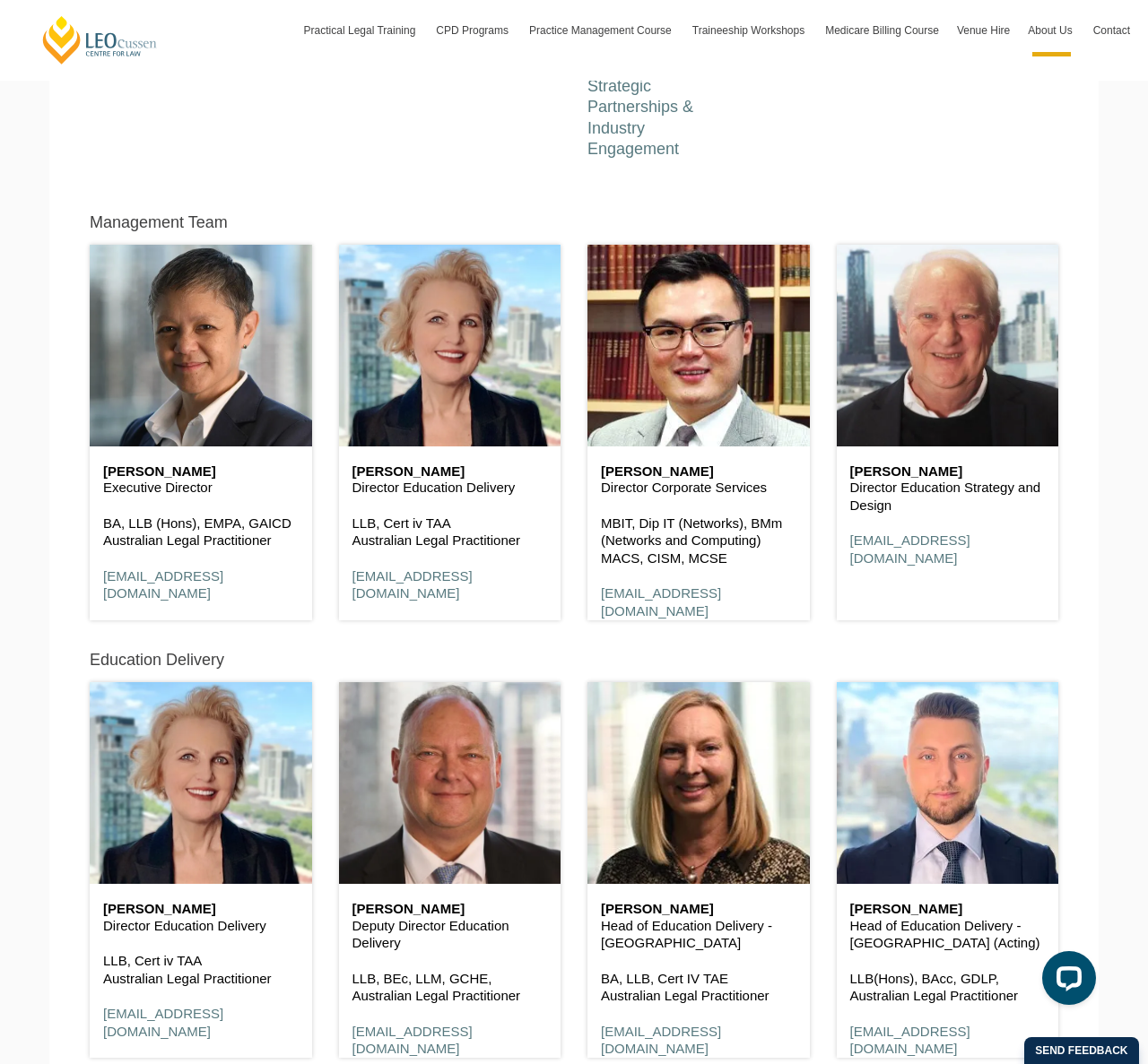
scroll to position [798, 0]
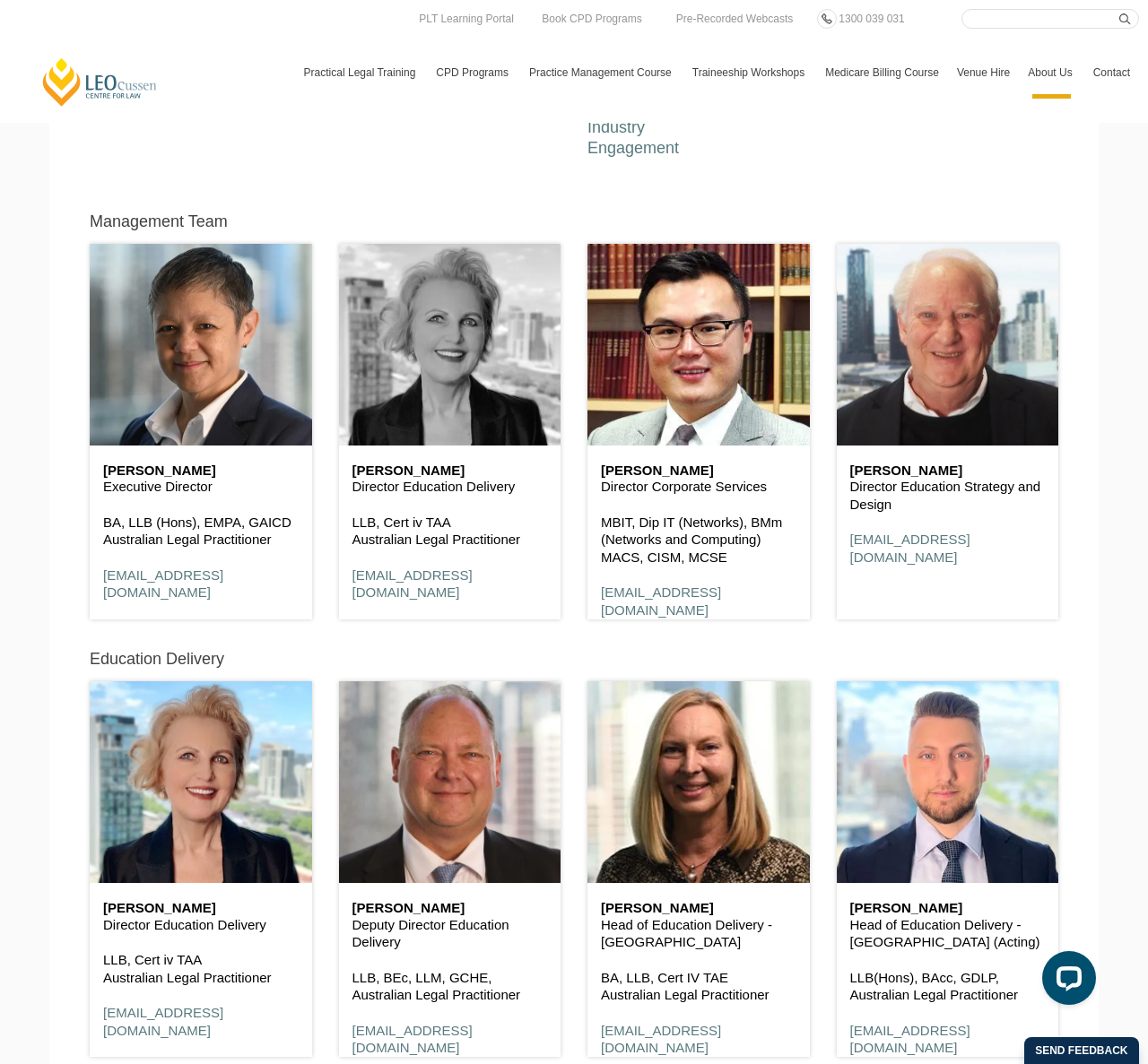
click at [425, 369] on header at bounding box center [450, 345] width 222 height 201
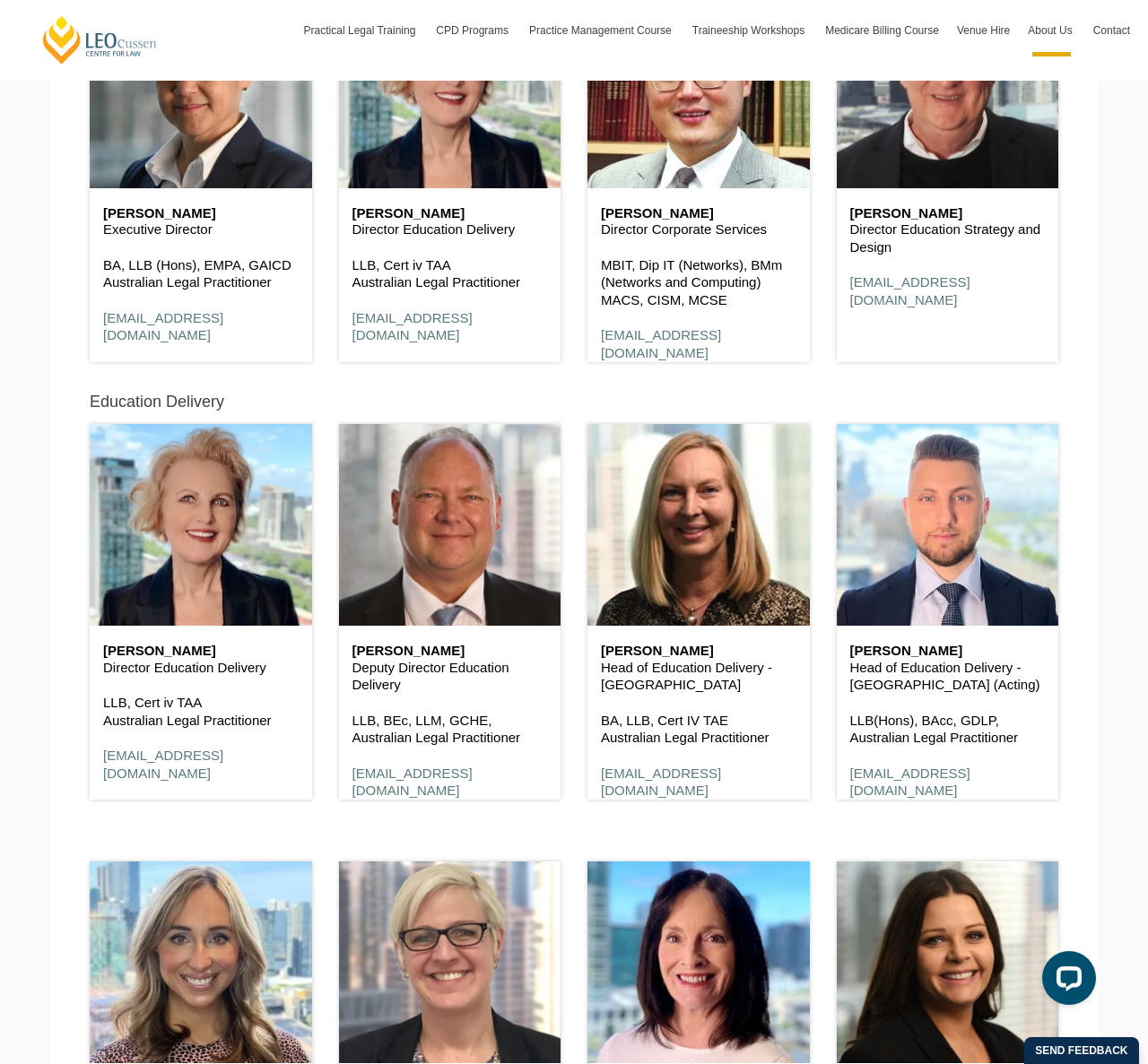
scroll to position [804, 0]
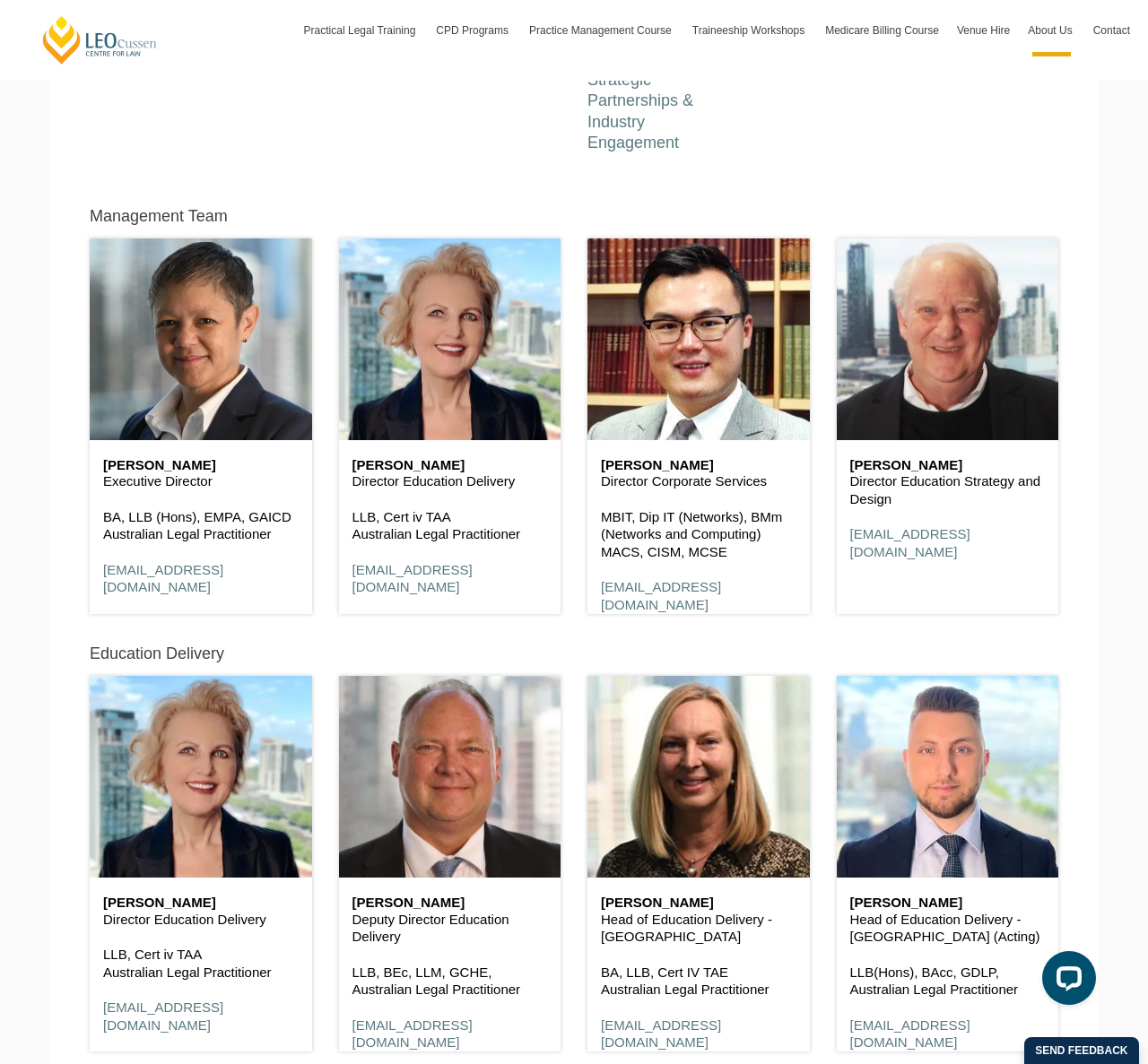
click at [411, 473] on p "Director Education Delivery" at bounding box center [450, 482] width 195 height 18
click at [411, 459] on h6 "[PERSON_NAME]" at bounding box center [450, 466] width 195 height 15
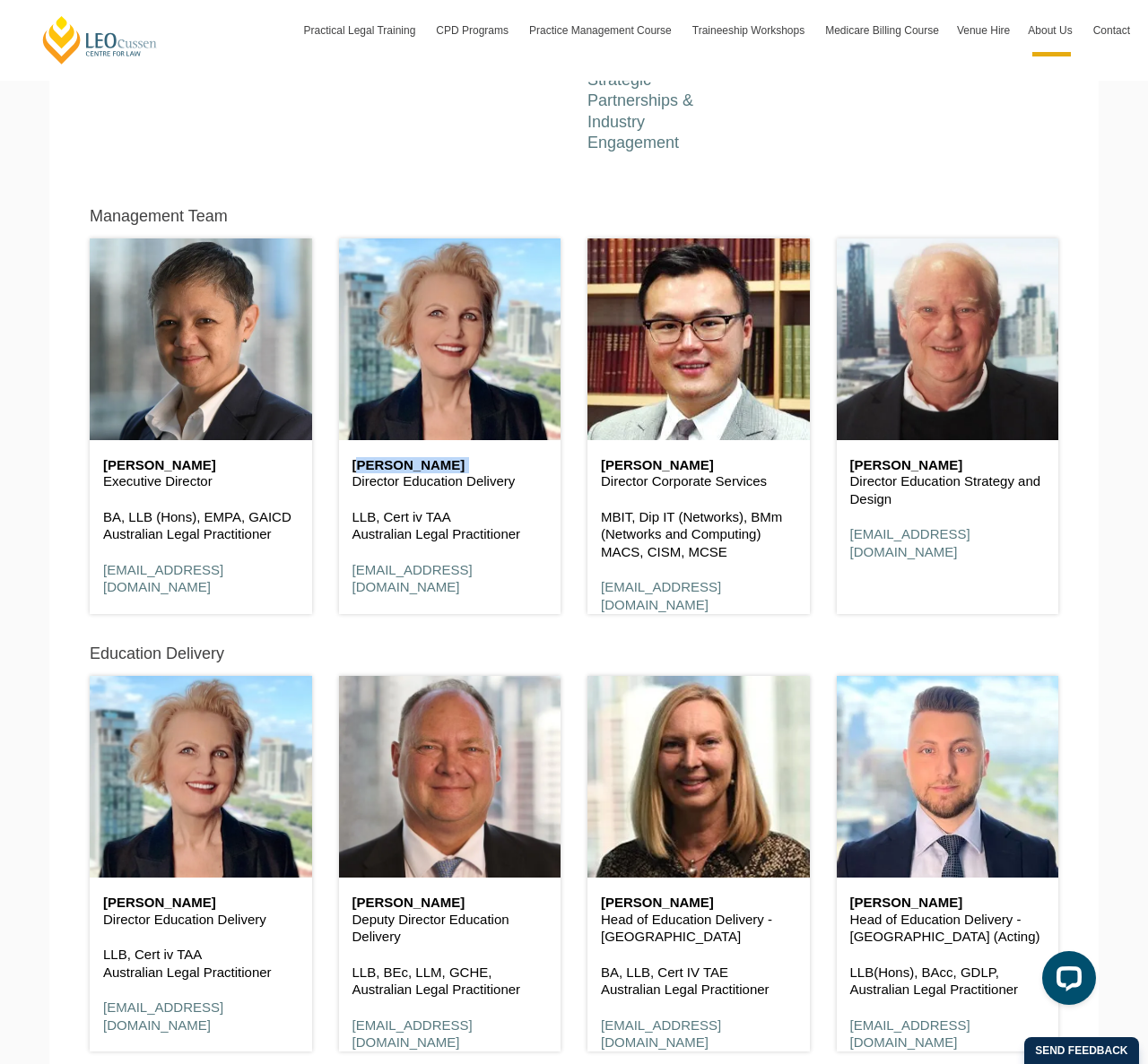
click at [411, 459] on h6 "[PERSON_NAME]" at bounding box center [450, 466] width 195 height 15
copy div "[PERSON_NAME]"
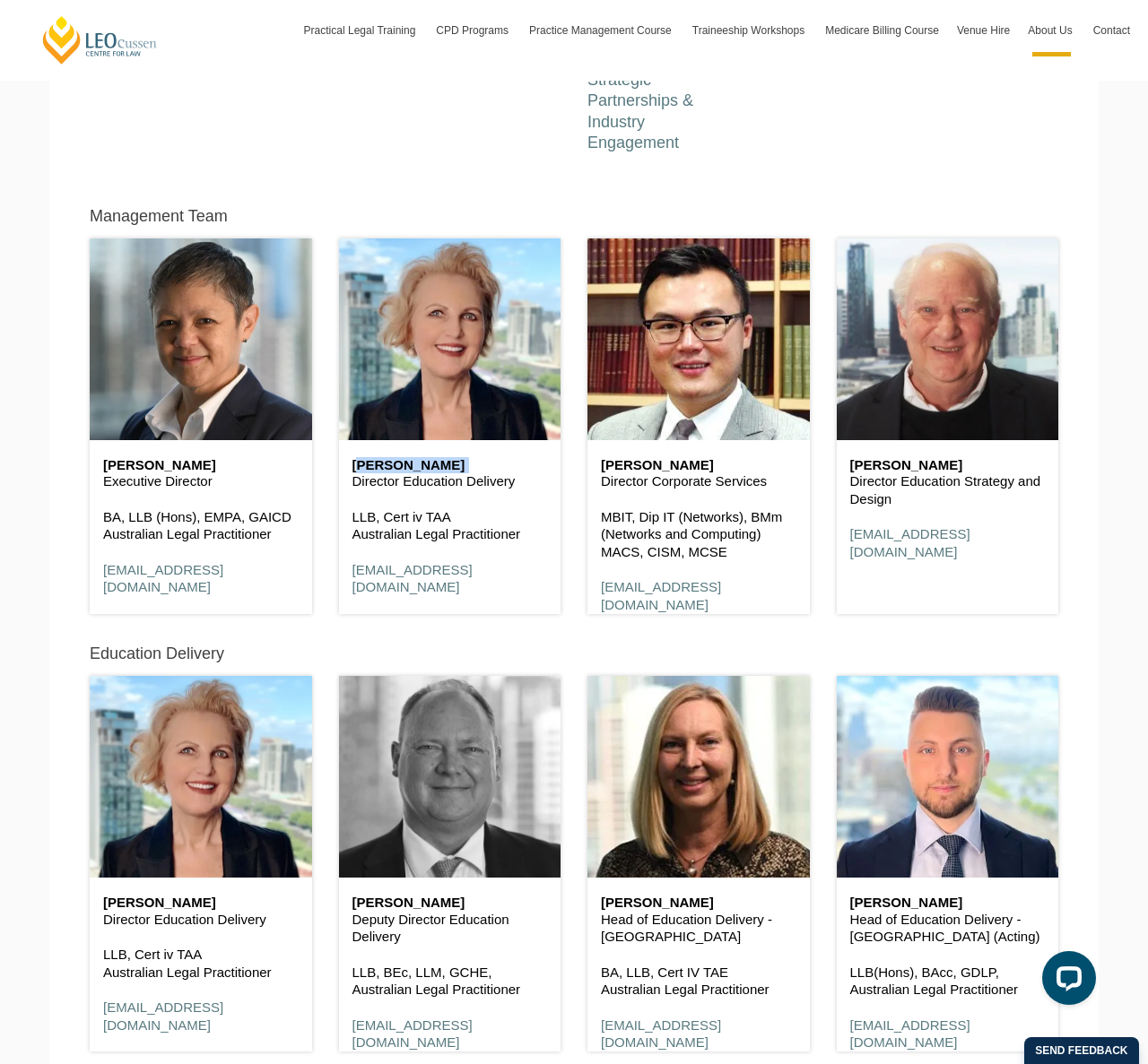
click at [416, 695] on header at bounding box center [450, 777] width 222 height 201
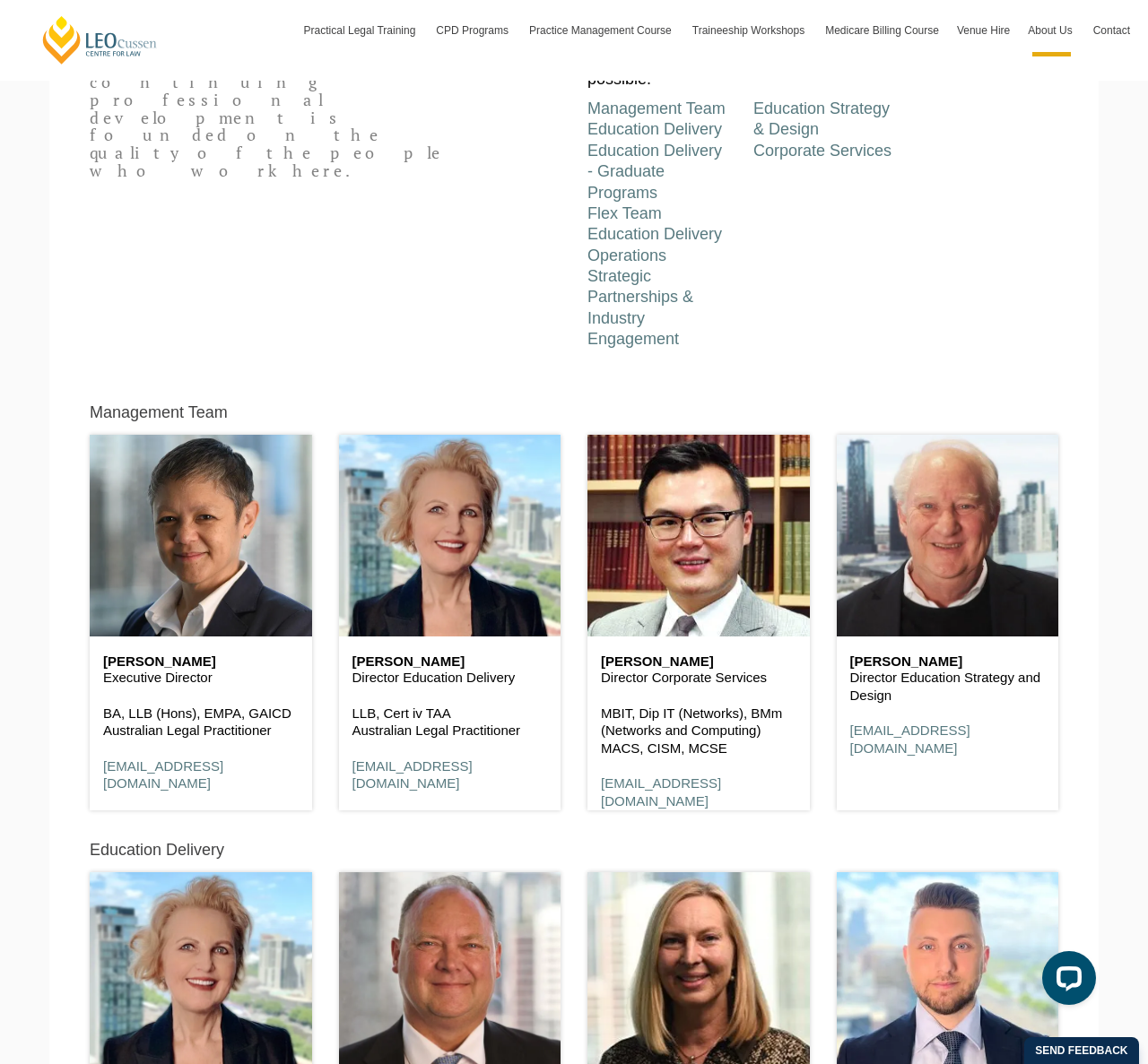
scroll to position [764, 0]
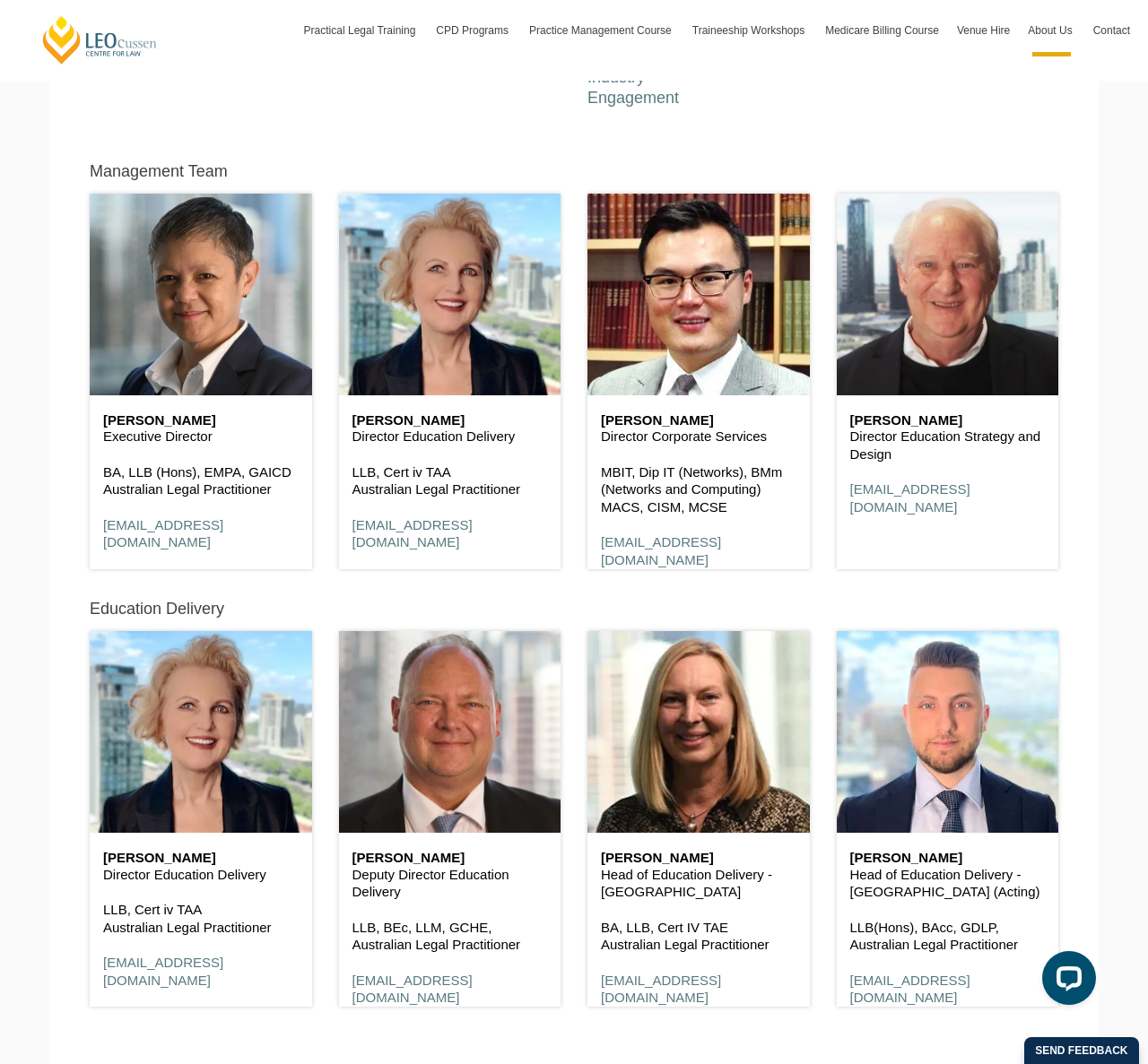
scroll to position [886, 0]
